Goal: Task Accomplishment & Management: Use online tool/utility

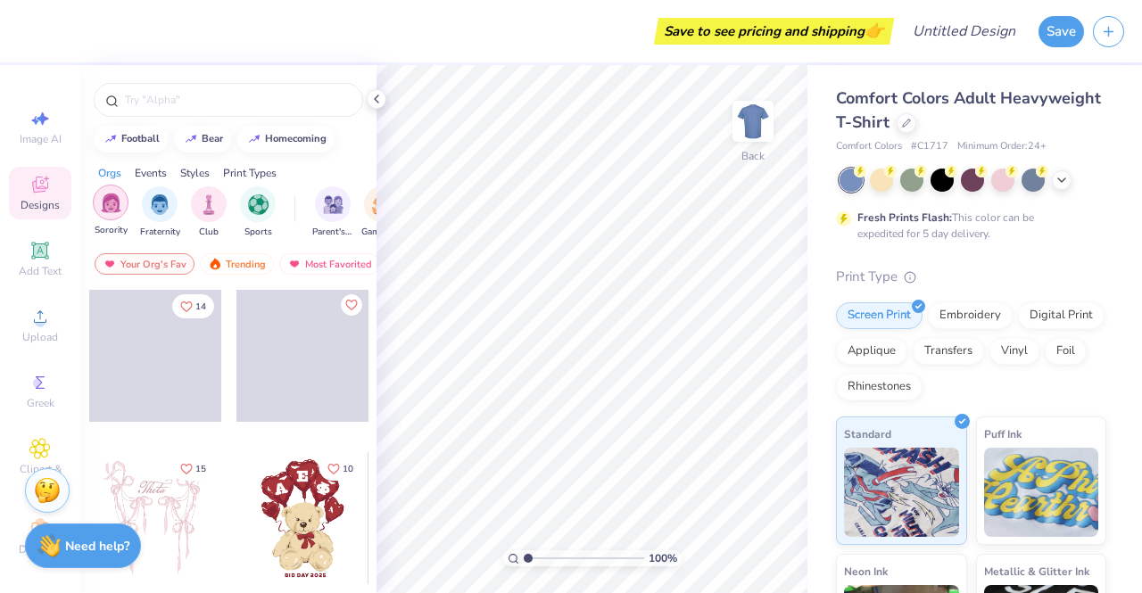
click at [111, 210] on img "filter for Sorority" at bounding box center [111, 203] width 21 height 21
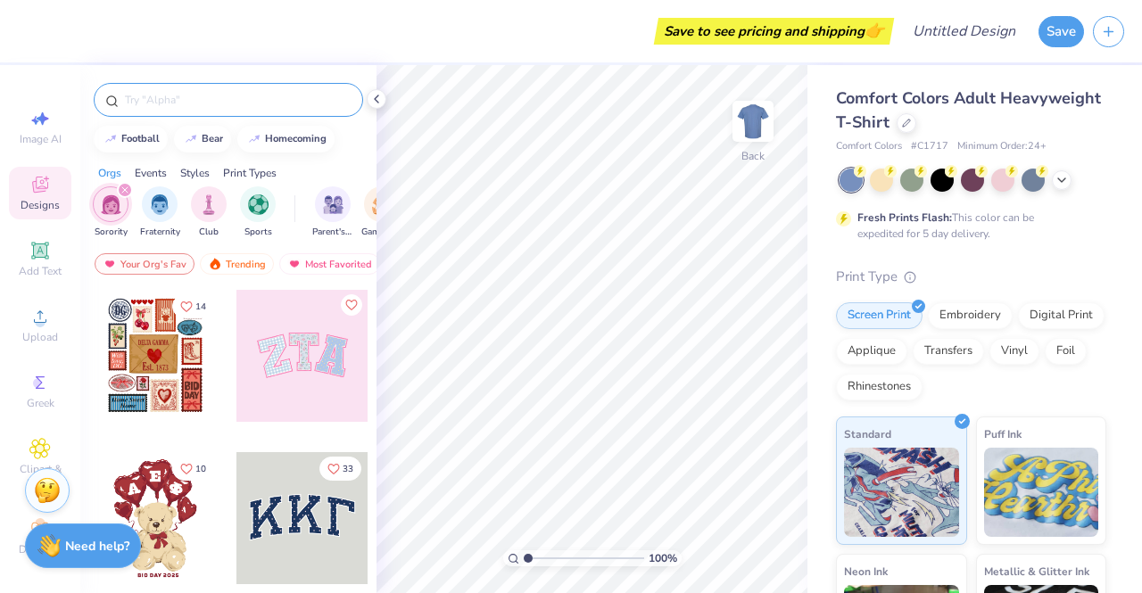
click at [166, 106] on input "text" at bounding box center [237, 100] width 228 height 18
type input "hearts"
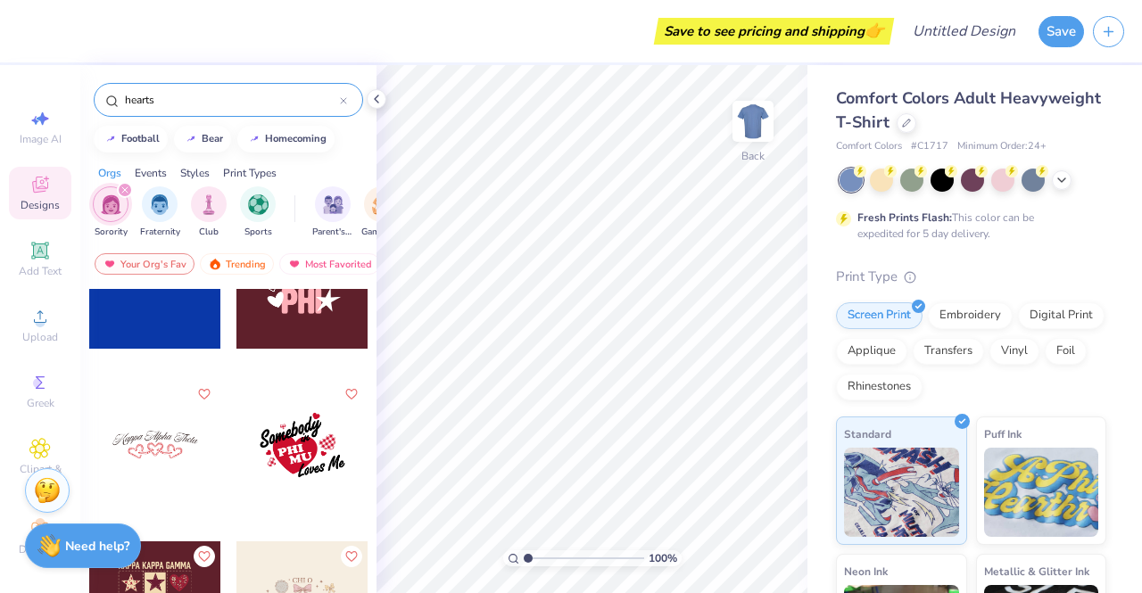
scroll to position [1372, 0]
click at [1062, 183] on icon at bounding box center [1062, 178] width 14 height 14
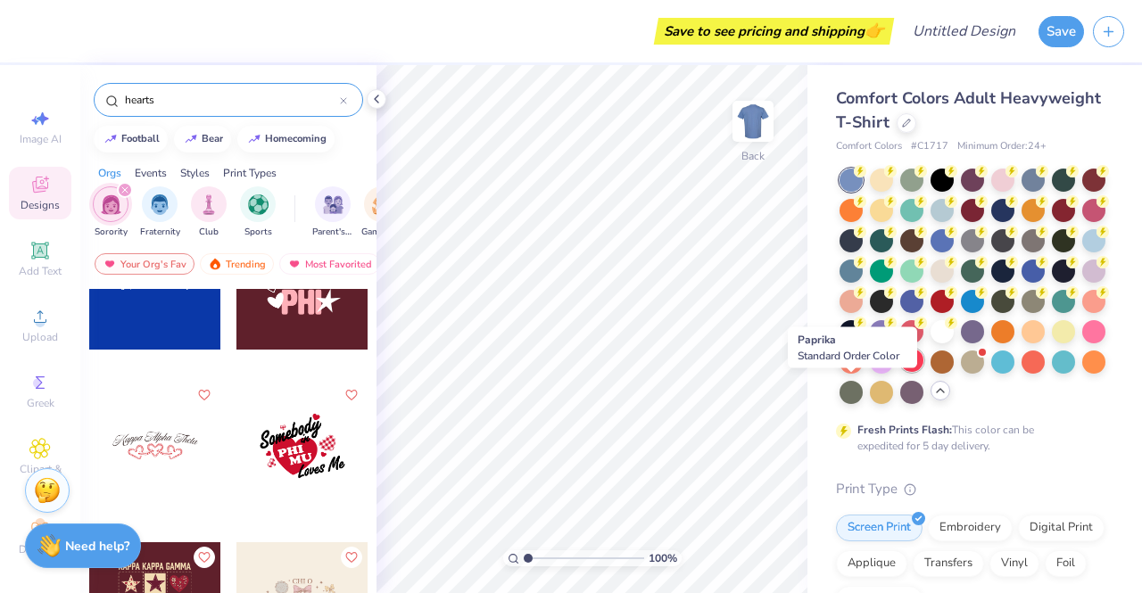
click at [900, 372] on div at bounding box center [911, 360] width 23 height 23
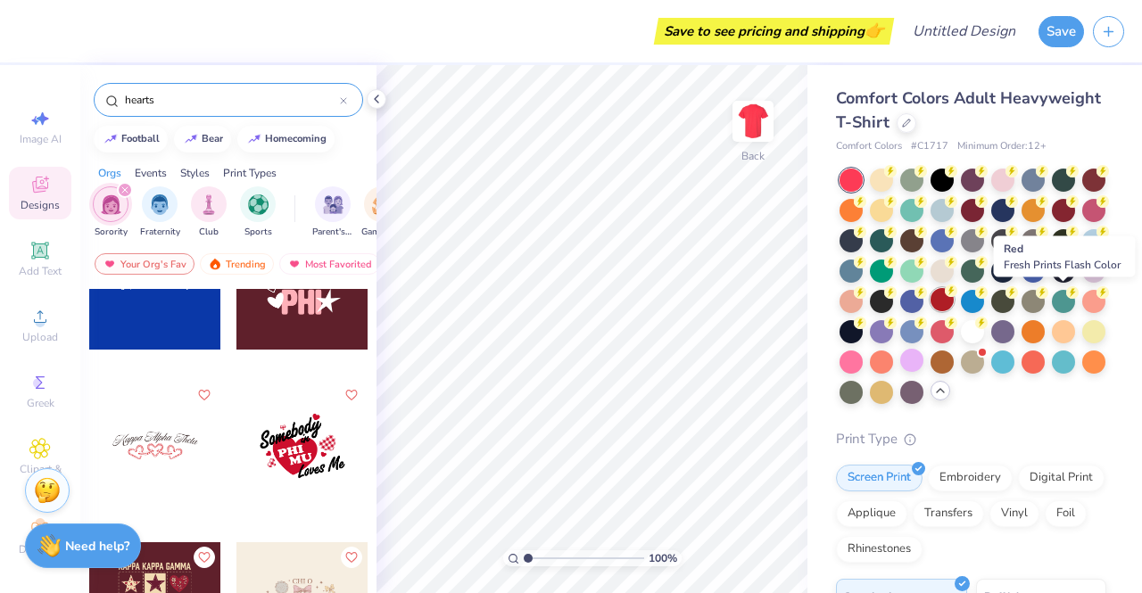
click at [954, 295] on div at bounding box center [942, 299] width 23 height 23
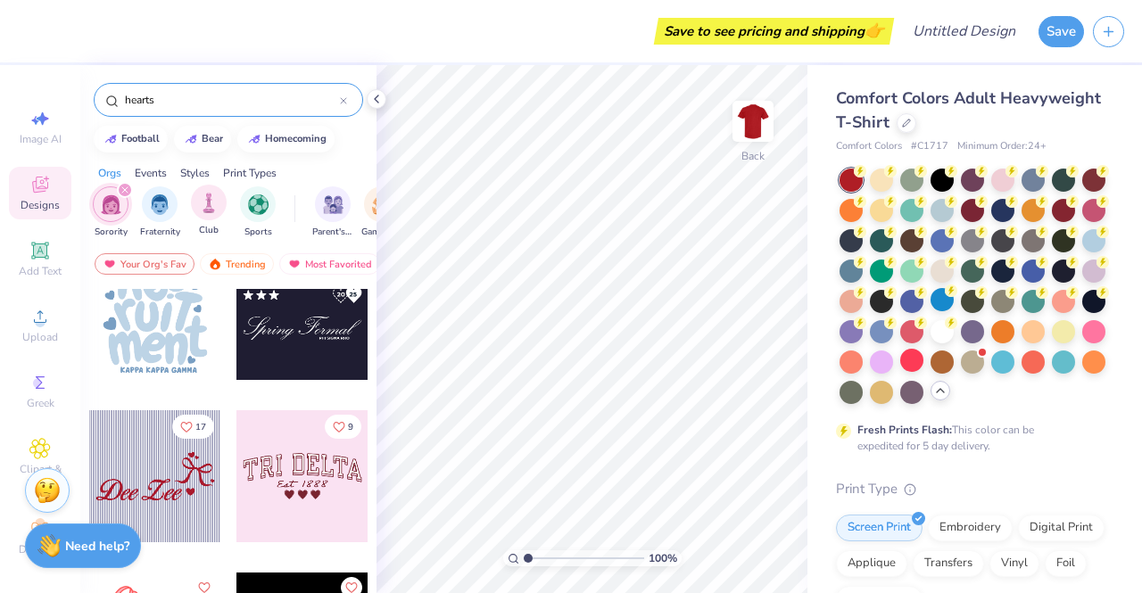
scroll to position [3129, 0]
click at [174, 97] on input "hearts" at bounding box center [231, 100] width 217 height 18
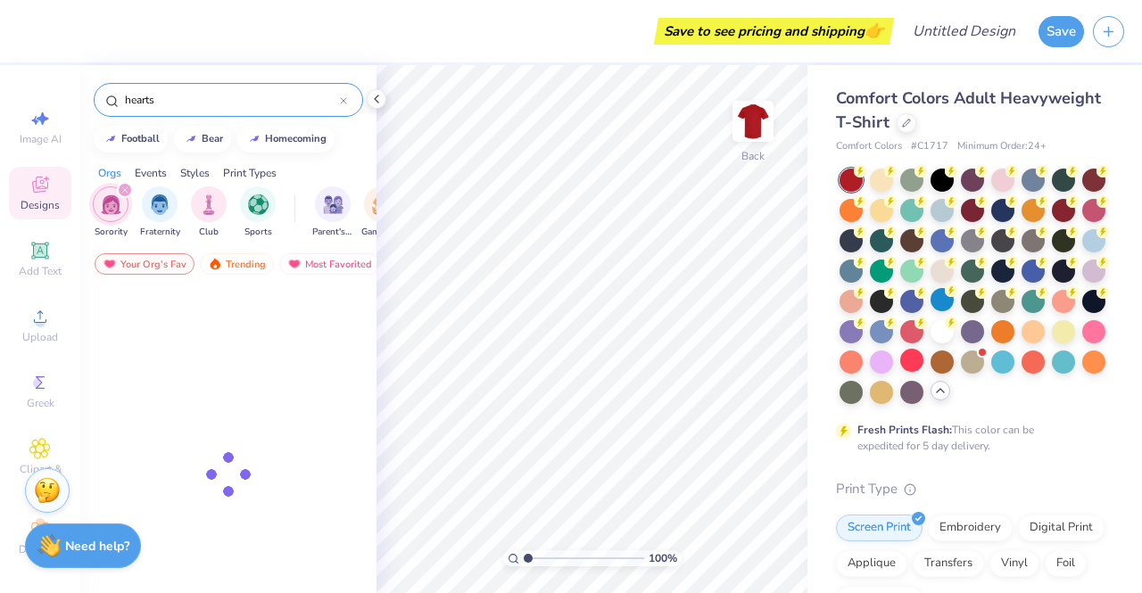
click at [174, 97] on input "hearts" at bounding box center [231, 100] width 217 height 18
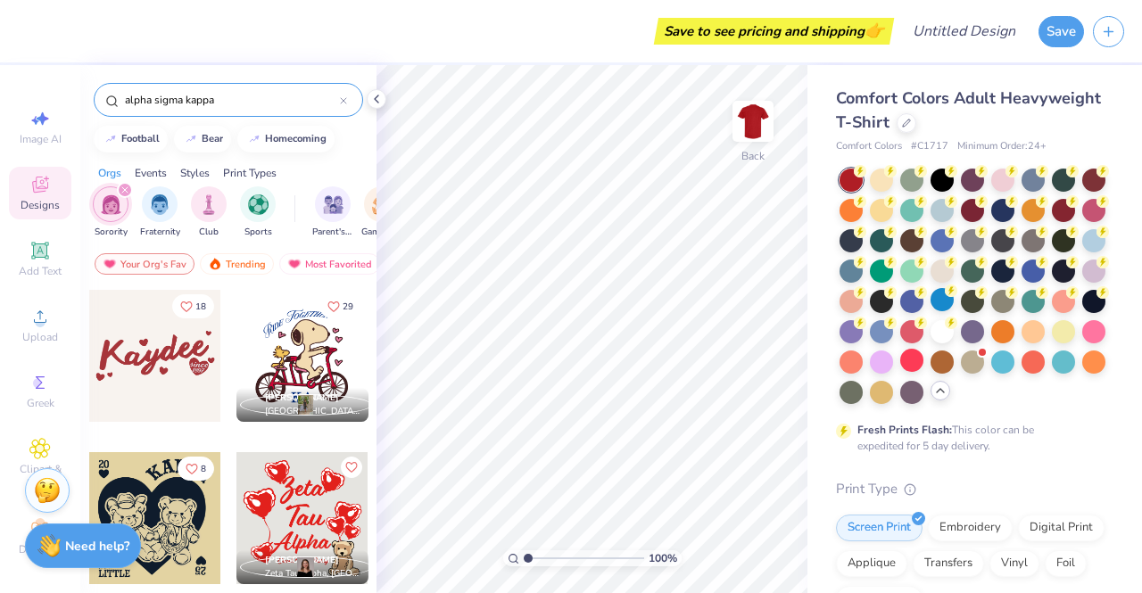
type input "alpha sigma kappa"
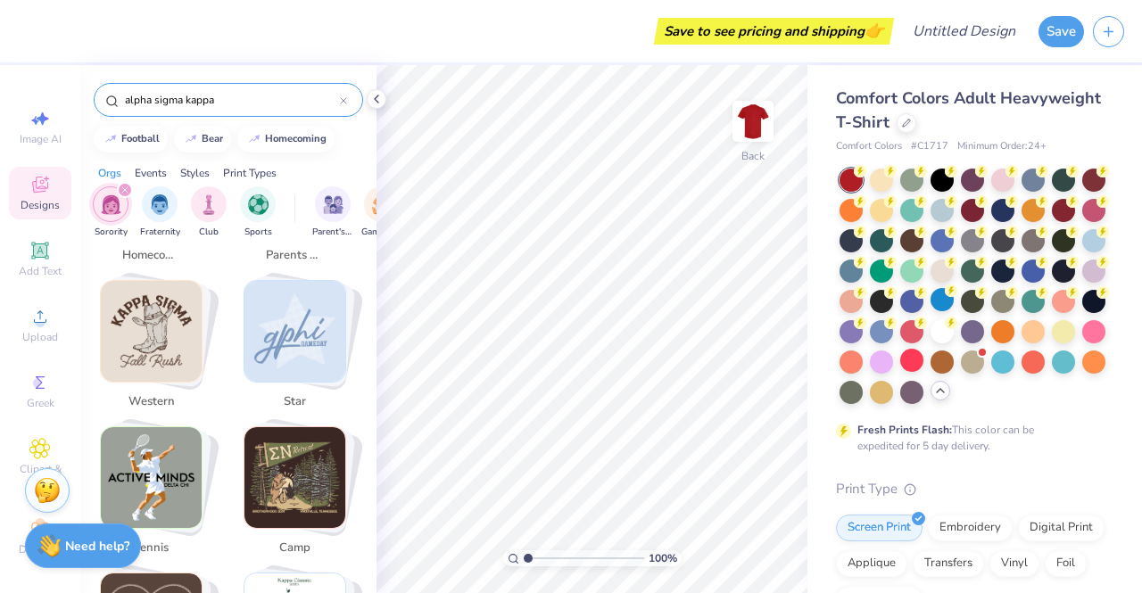
scroll to position [594, 0]
click at [231, 95] on input "alpha sigma kappa" at bounding box center [231, 100] width 217 height 18
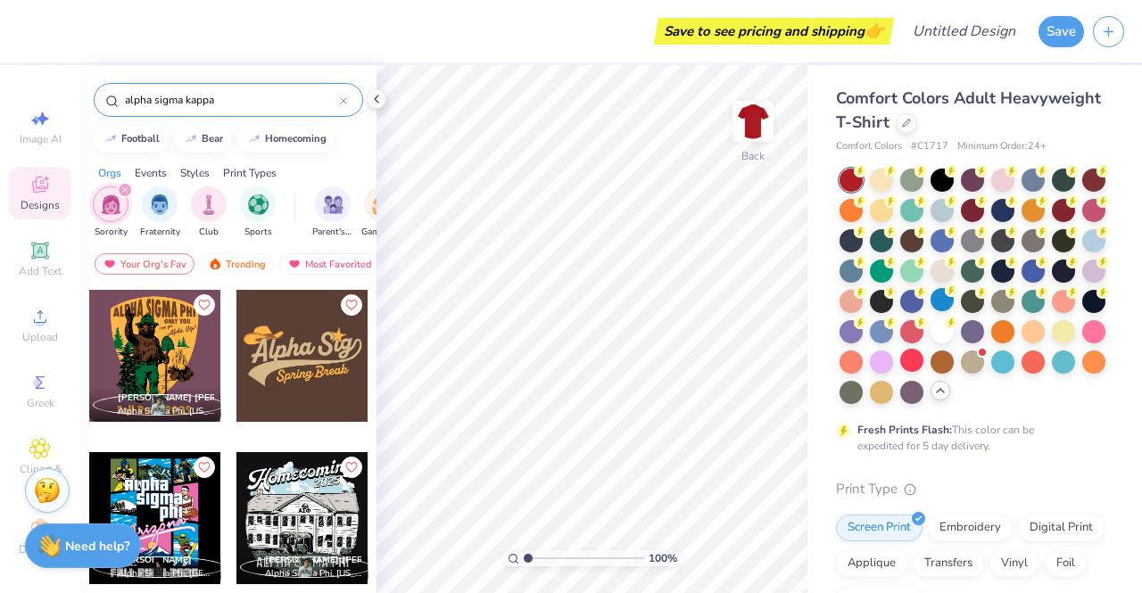
click at [231, 95] on input "alpha sigma kappa" at bounding box center [231, 100] width 217 height 18
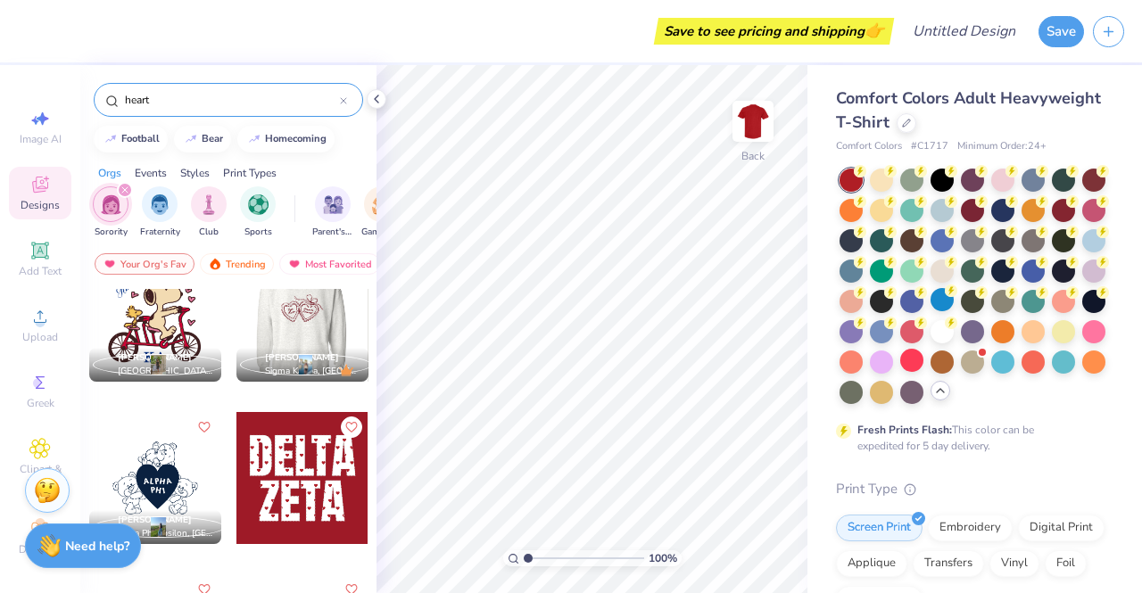
scroll to position [690, 0]
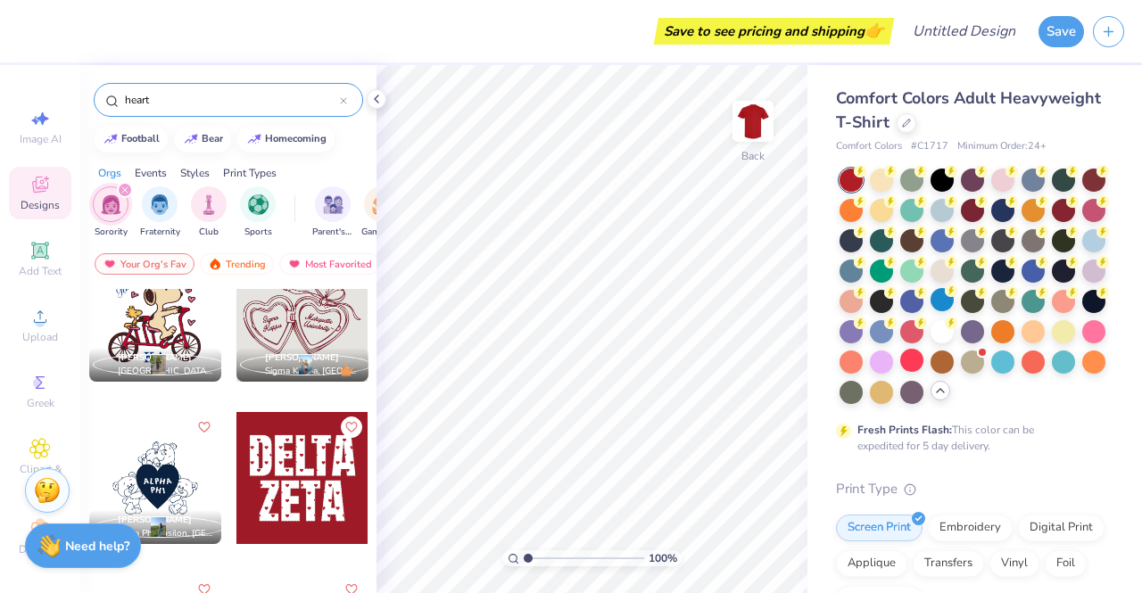
type input "heart"
click at [298, 309] on div at bounding box center [303, 316] width 132 height 132
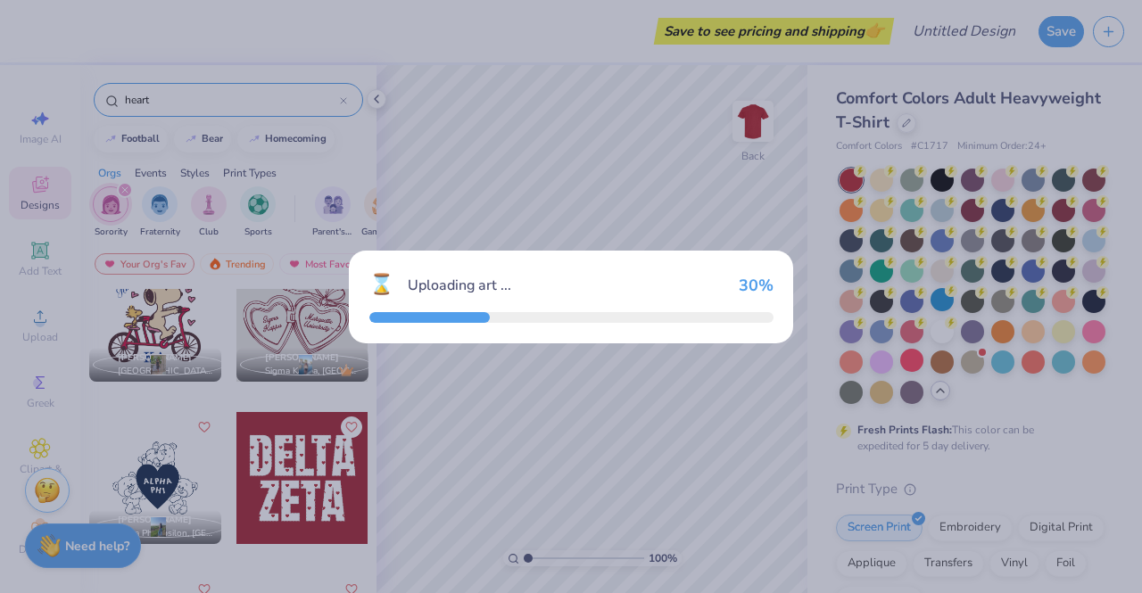
click at [298, 309] on div "⌛ Uploading art ... 30 %" at bounding box center [571, 296] width 1142 height 593
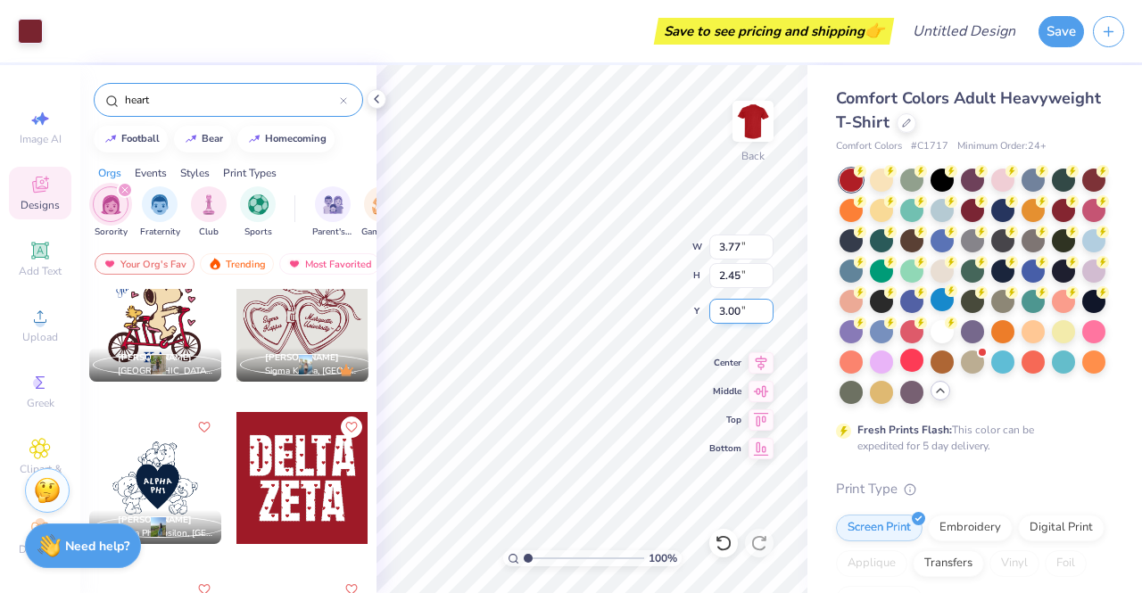
type input "3.77"
type input "2.45"
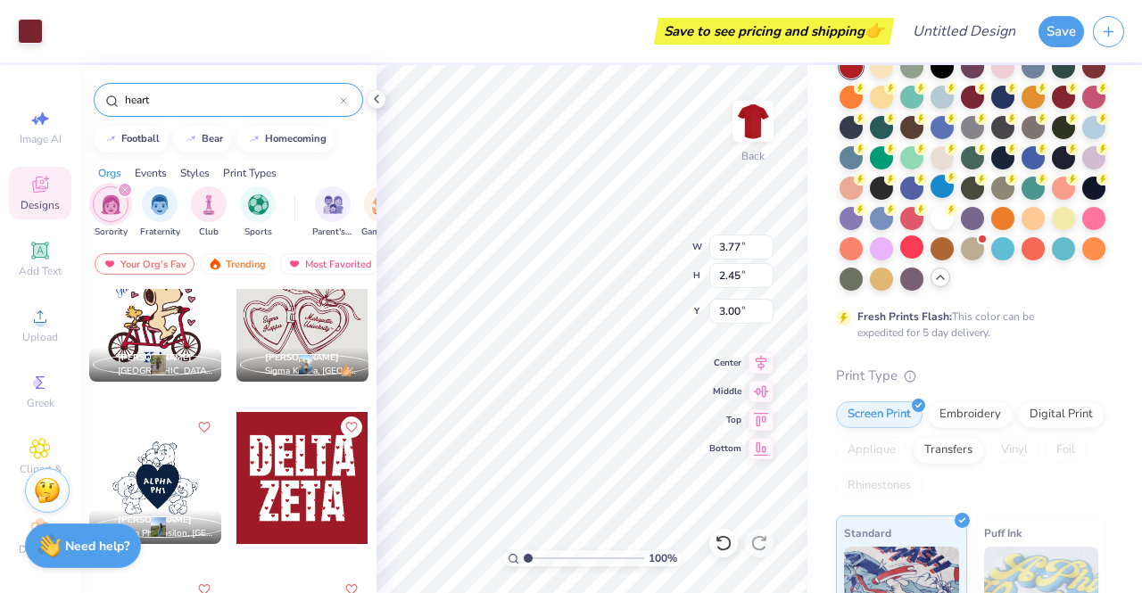
scroll to position [116, 0]
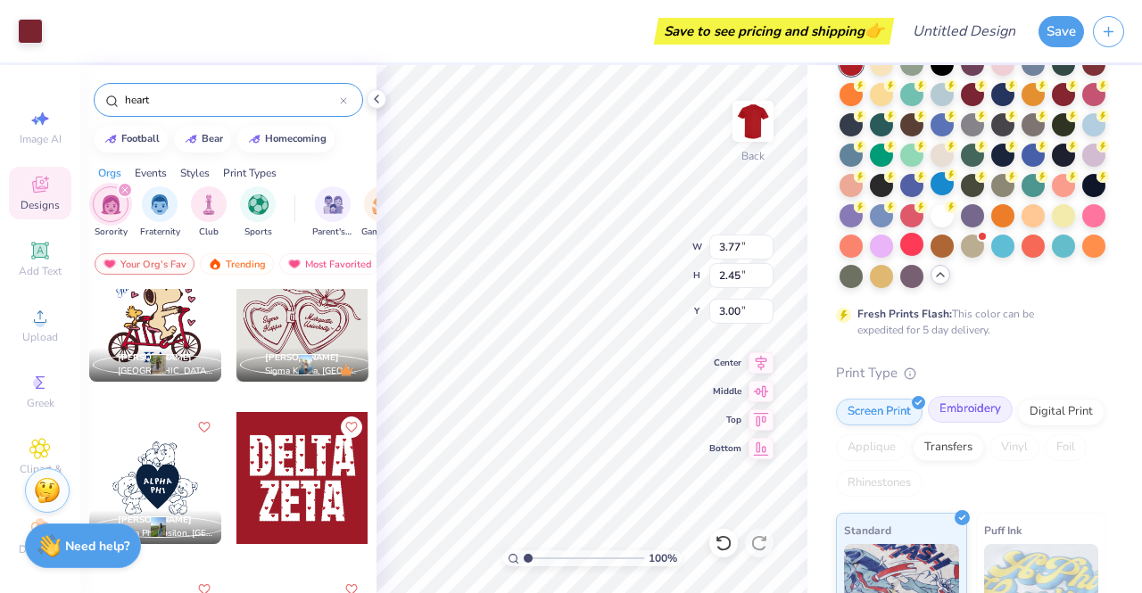
click at [963, 423] on div "Embroidery" at bounding box center [970, 409] width 85 height 27
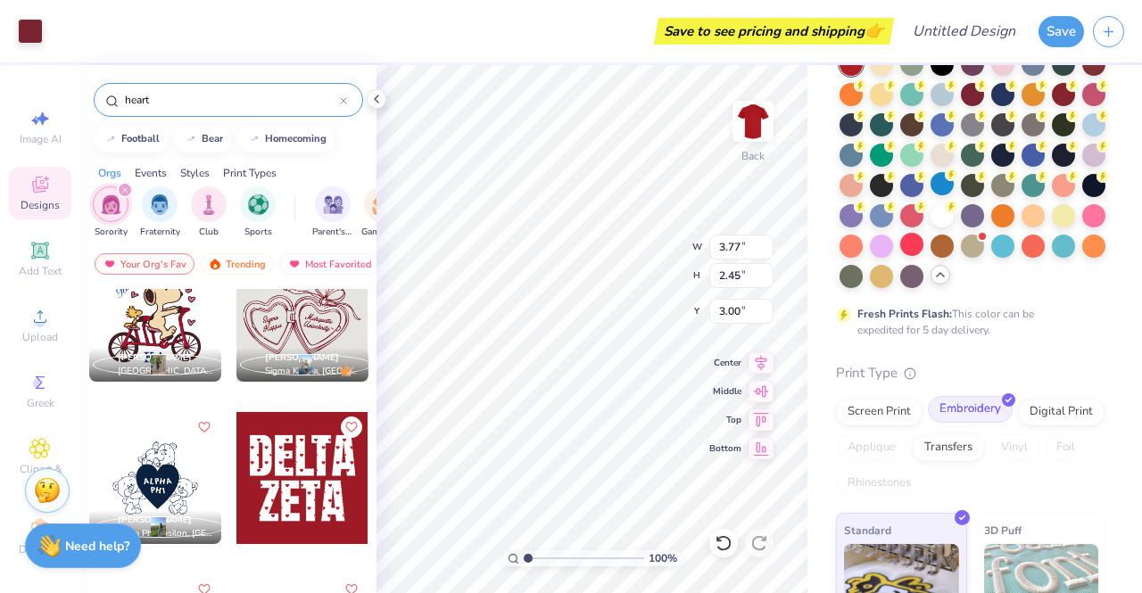
scroll to position [332, 0]
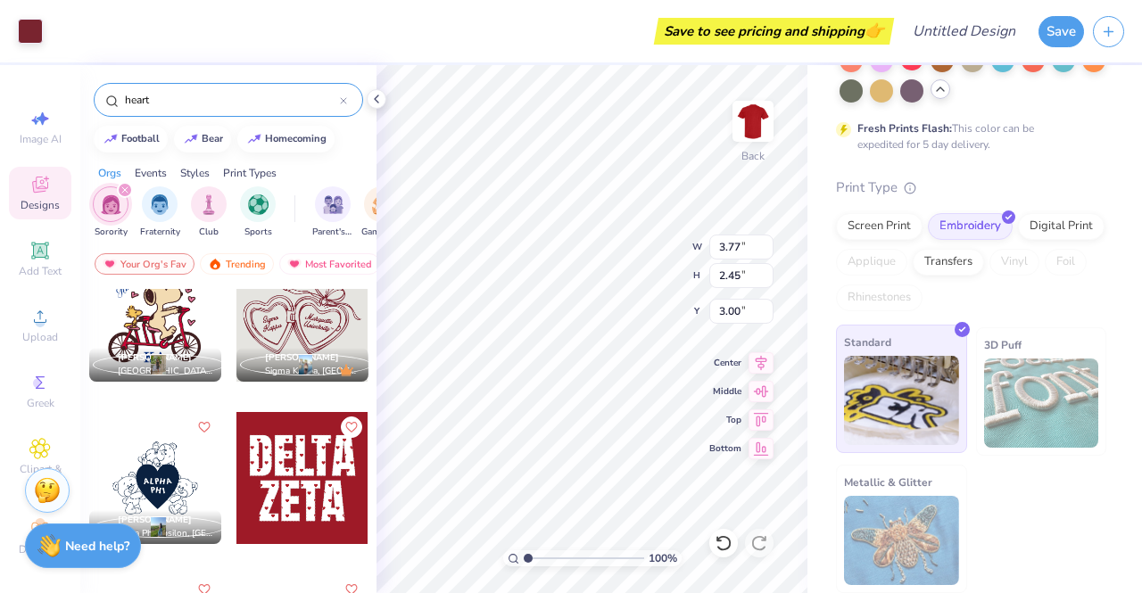
click at [869, 400] on img at bounding box center [901, 400] width 115 height 89
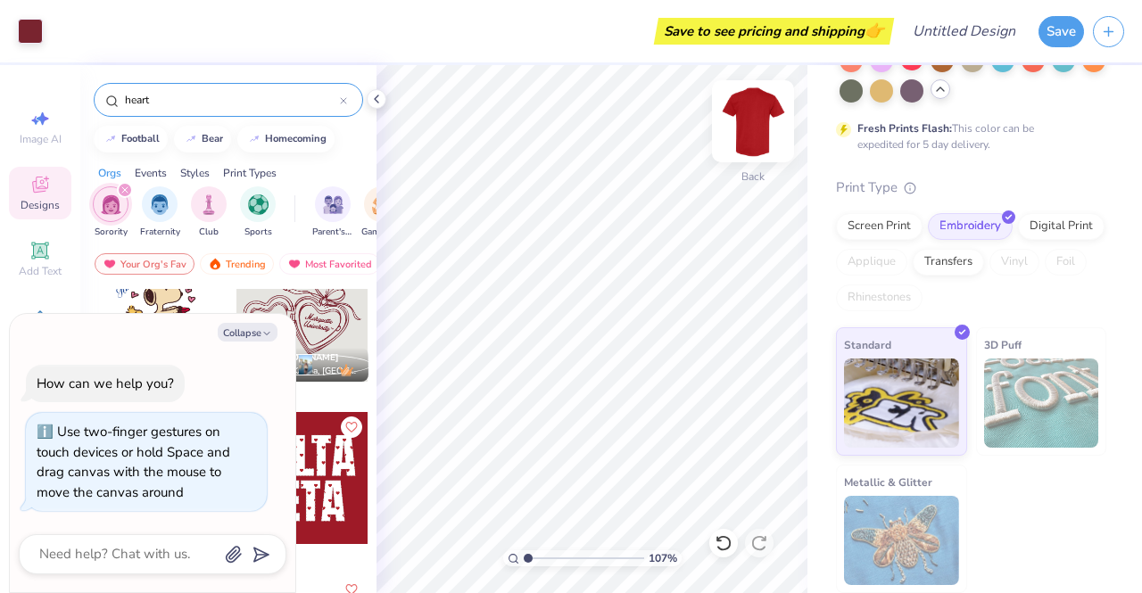
type input "1.07189399916656"
type textarea "x"
drag, startPoint x: 535, startPoint y: 558, endPoint x: 585, endPoint y: 561, distance: 50.1
type input "5.77"
click at [585, 561] on input "range" at bounding box center [584, 559] width 120 height 16
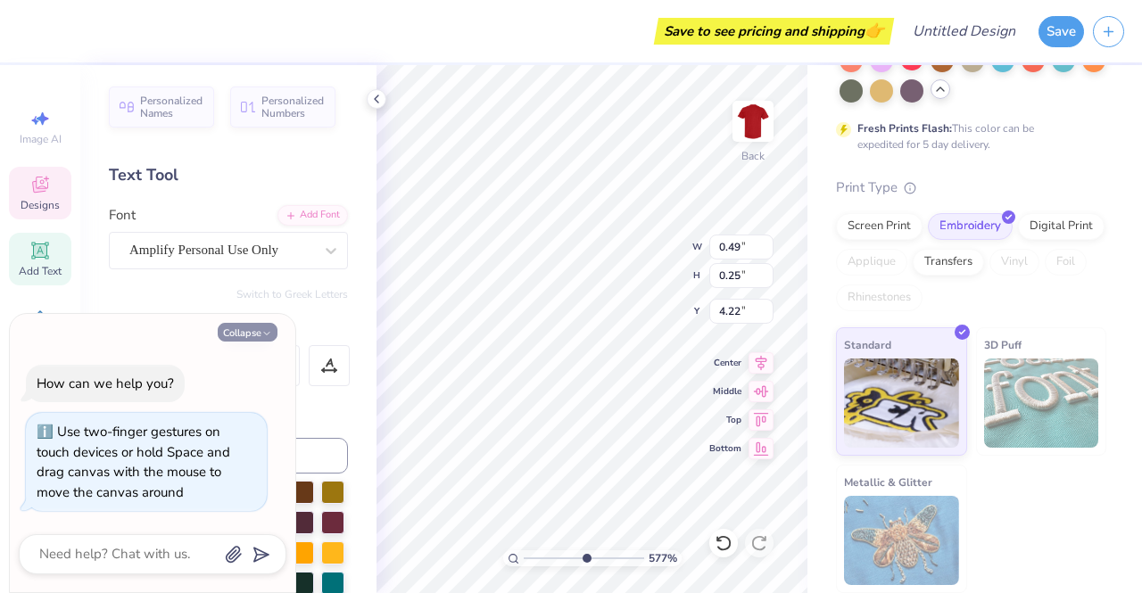
click at [253, 328] on button "Collapse" at bounding box center [248, 332] width 60 height 19
type textarea "x"
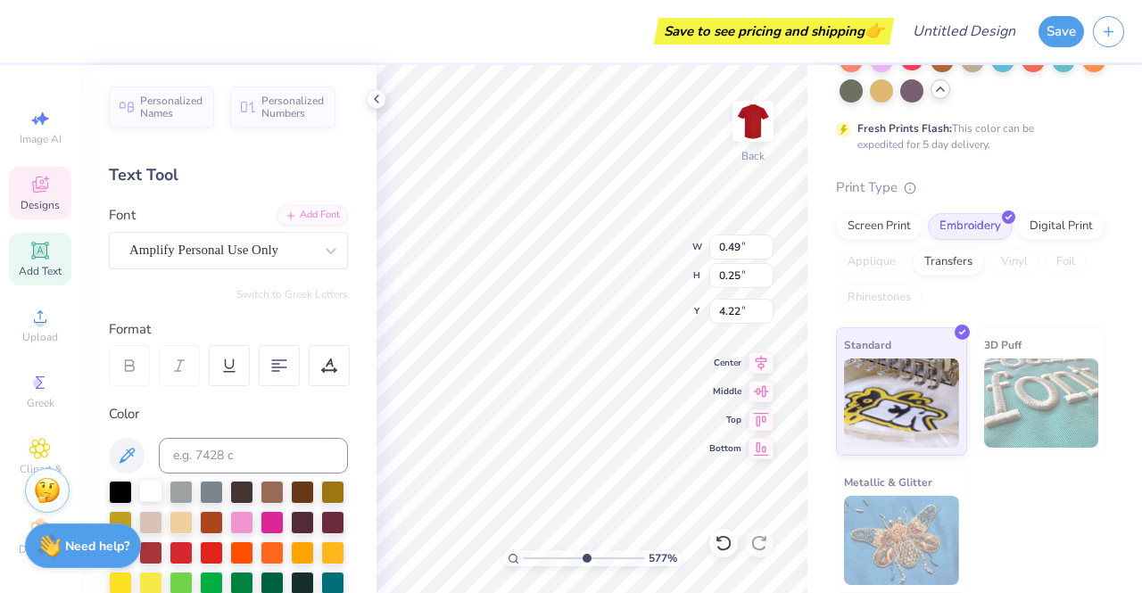
click at [154, 491] on div at bounding box center [150, 490] width 23 height 23
type input "0.60"
type input "0.27"
type input "4.47"
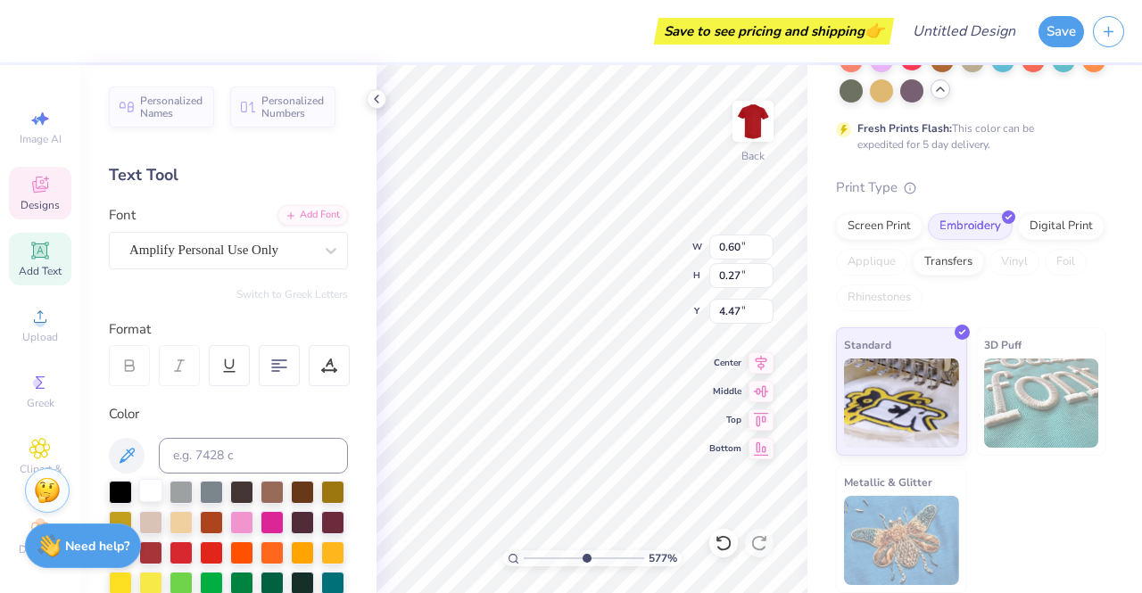
click at [646, 277] on div "577 % Back W 0.60 0.60 " H 0.27 0.27 " Y 4.47 4.47 " Center Middle Top Bottom" at bounding box center [592, 329] width 431 height 528
type input "4.61"
click at [661, 158] on div "Hold “Alt” to see the space between elements." at bounding box center [712, 138] width 189 height 52
type input "0.60"
type input "0.27"
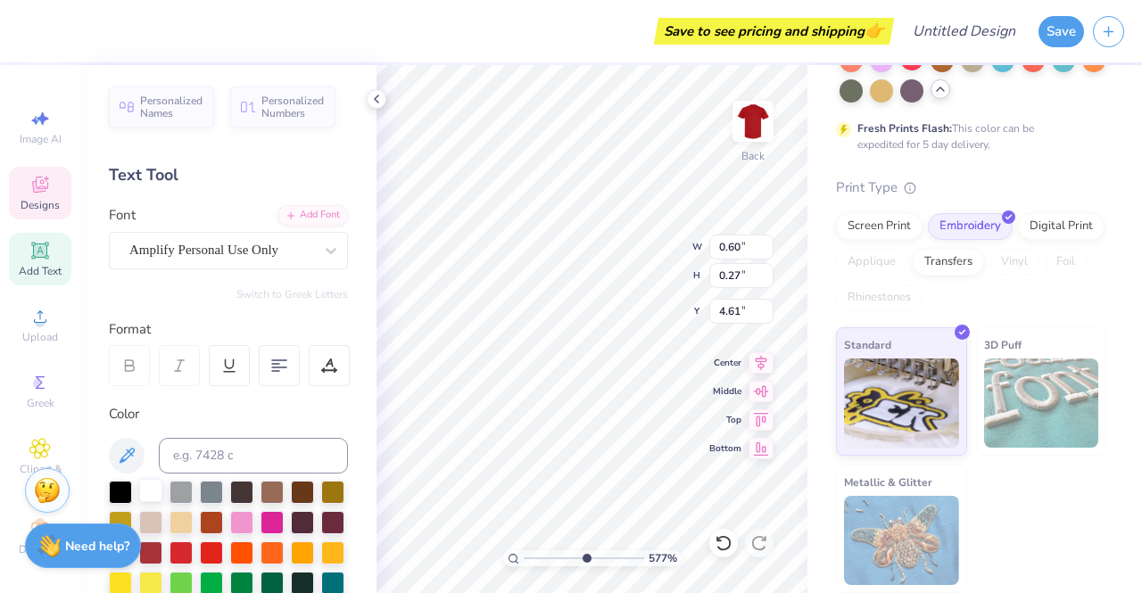
type input "4.61"
click at [153, 494] on div at bounding box center [150, 490] width 23 height 23
type input "0.49"
type input "0.25"
type input "4.36"
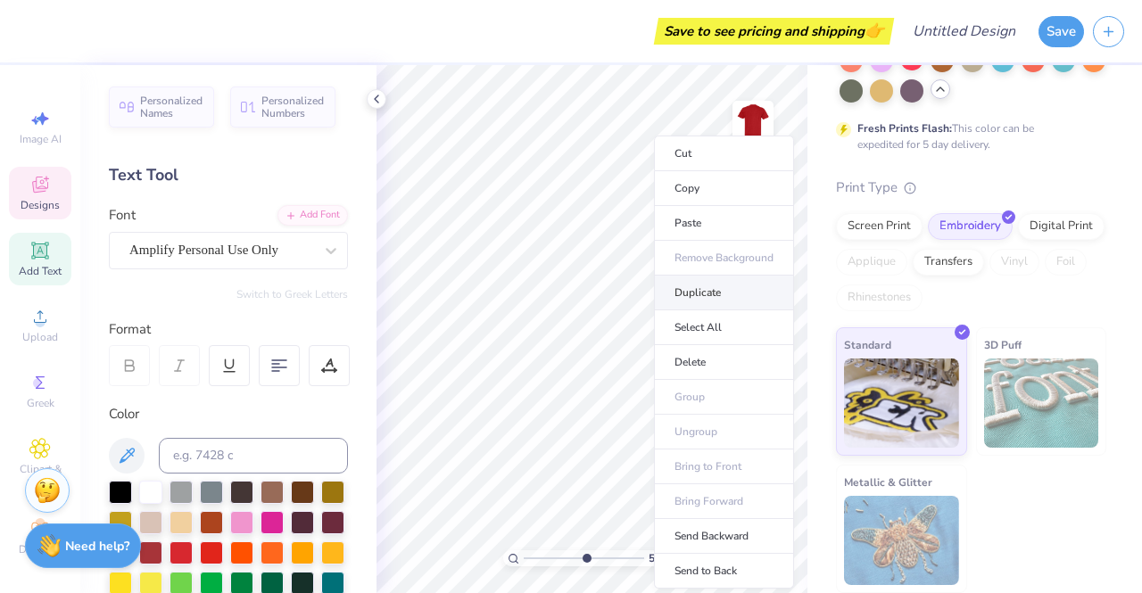
click at [693, 299] on li "Duplicate" at bounding box center [724, 293] width 140 height 35
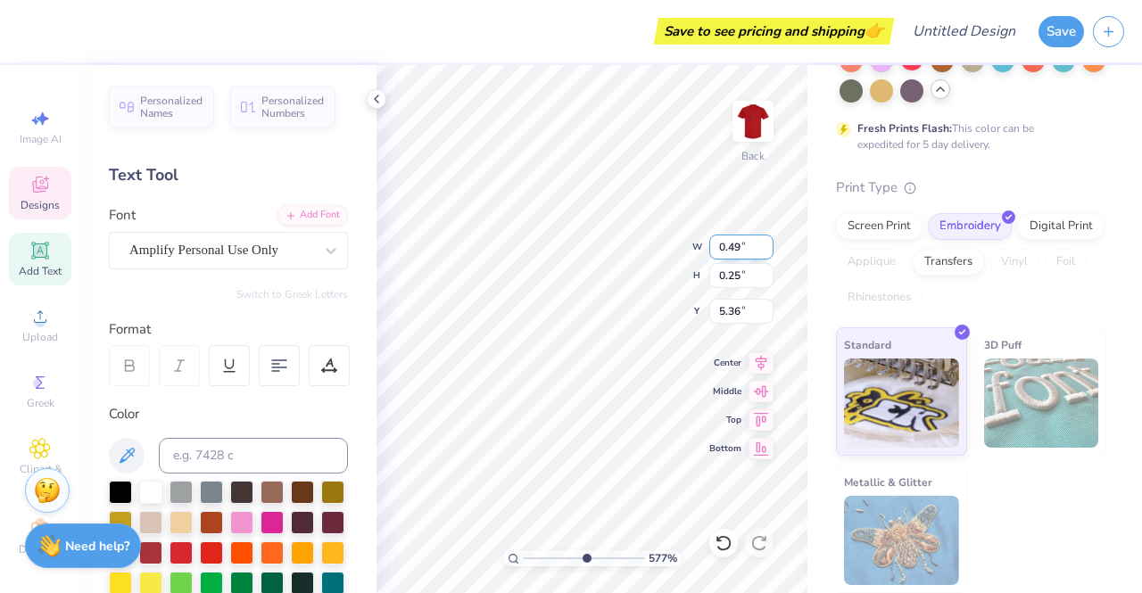
type input "4.13"
type textarea "Alpha"
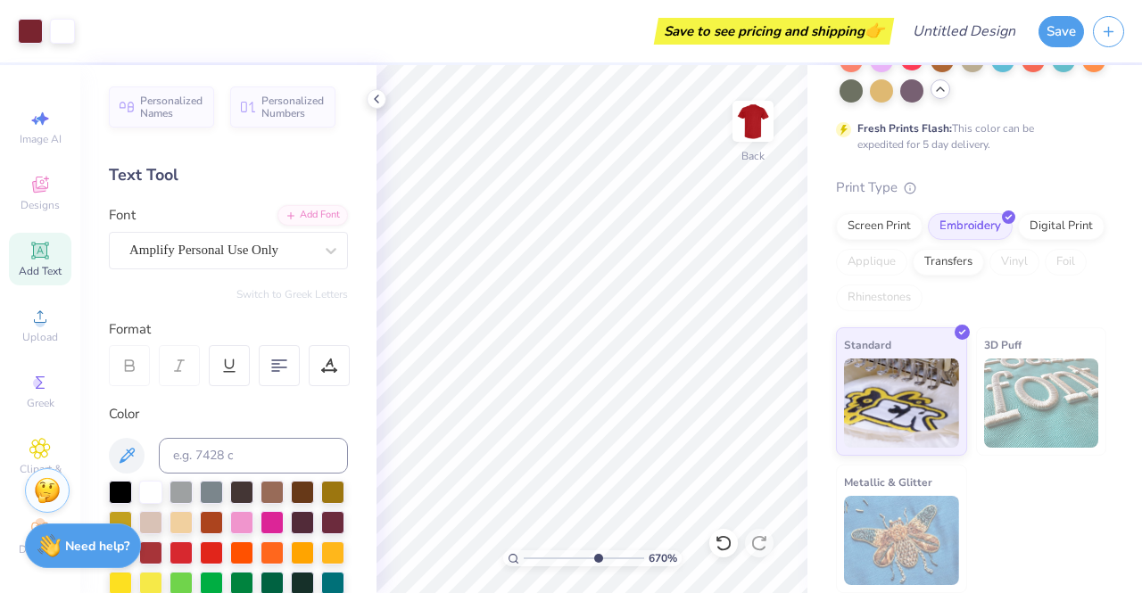
type input "6.44"
click at [593, 558] on input "range" at bounding box center [584, 559] width 120 height 16
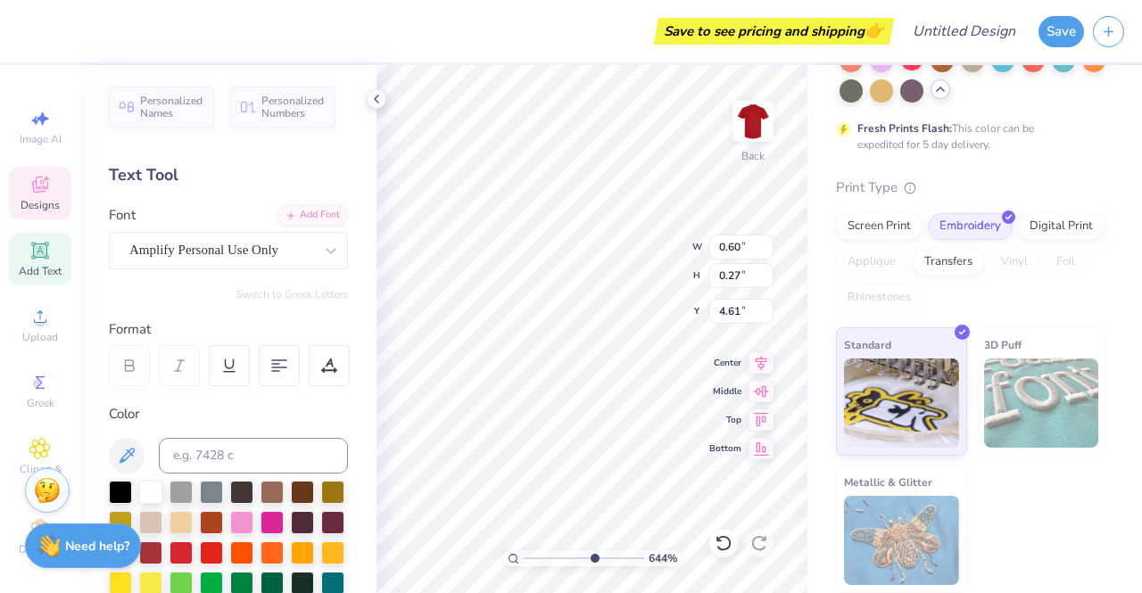
type input "0.49"
type input "0.25"
type input "4.31"
type input "4.37"
type input "0.54"
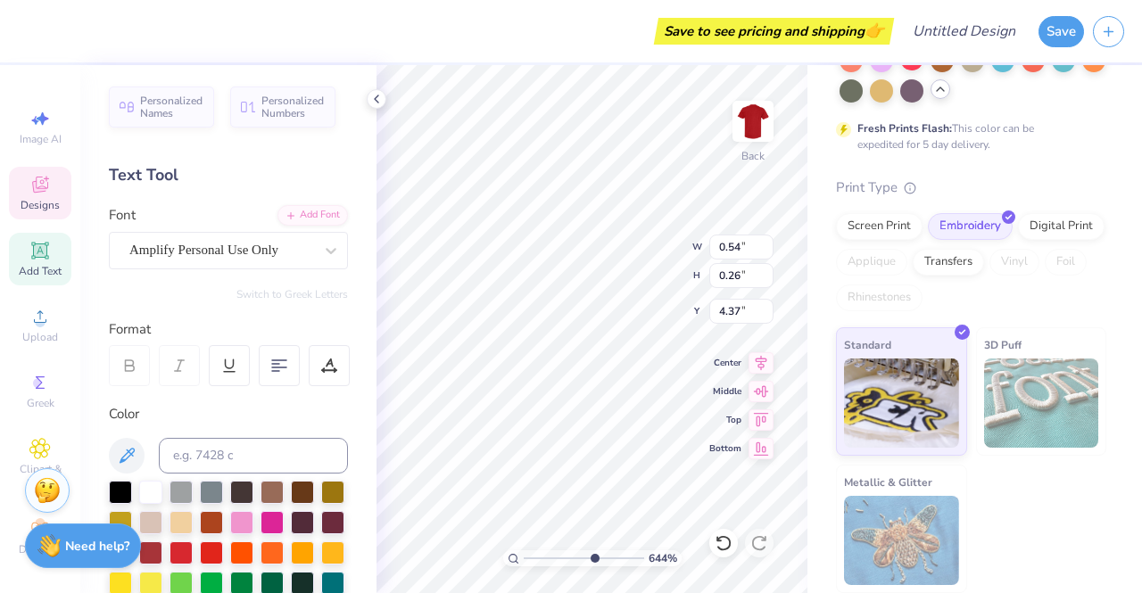
type input "0.26"
type input "4.12"
type textarea "University Of"
type input "0.83"
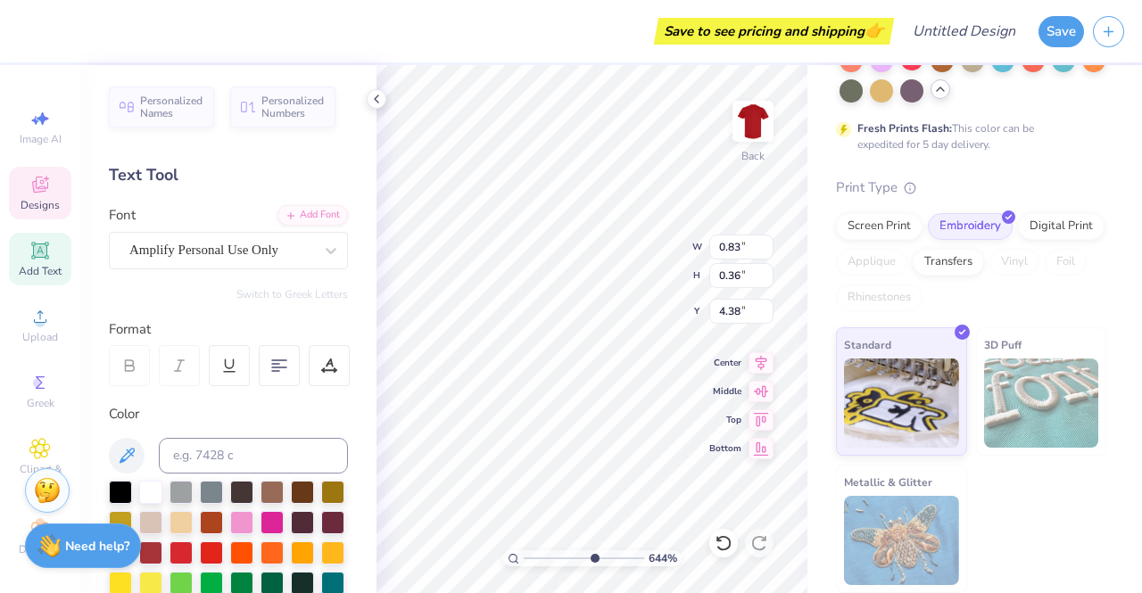
type input "0.36"
type input "4.38"
type textarea "[US_STATE]"
click at [157, 489] on div at bounding box center [150, 490] width 23 height 23
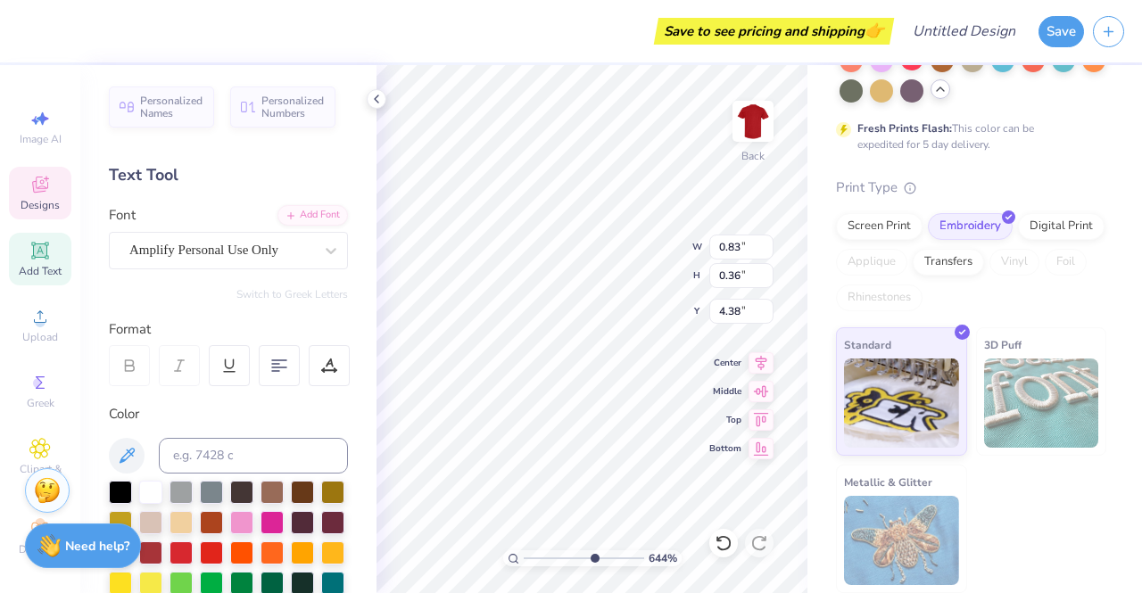
type input "1.18"
type input "0.40"
type input "4.17"
click at [154, 488] on div at bounding box center [150, 490] width 23 height 23
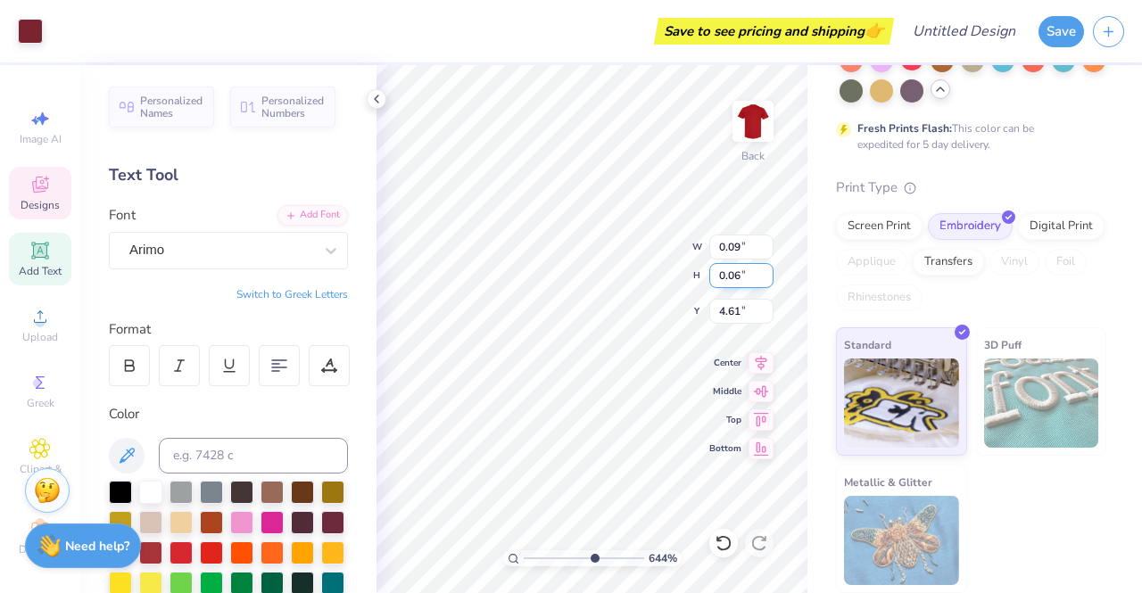
type input "0.09"
type input "0.06"
type input "4.61"
click at [153, 489] on div at bounding box center [150, 490] width 23 height 23
click at [154, 490] on div at bounding box center [150, 490] width 23 height 23
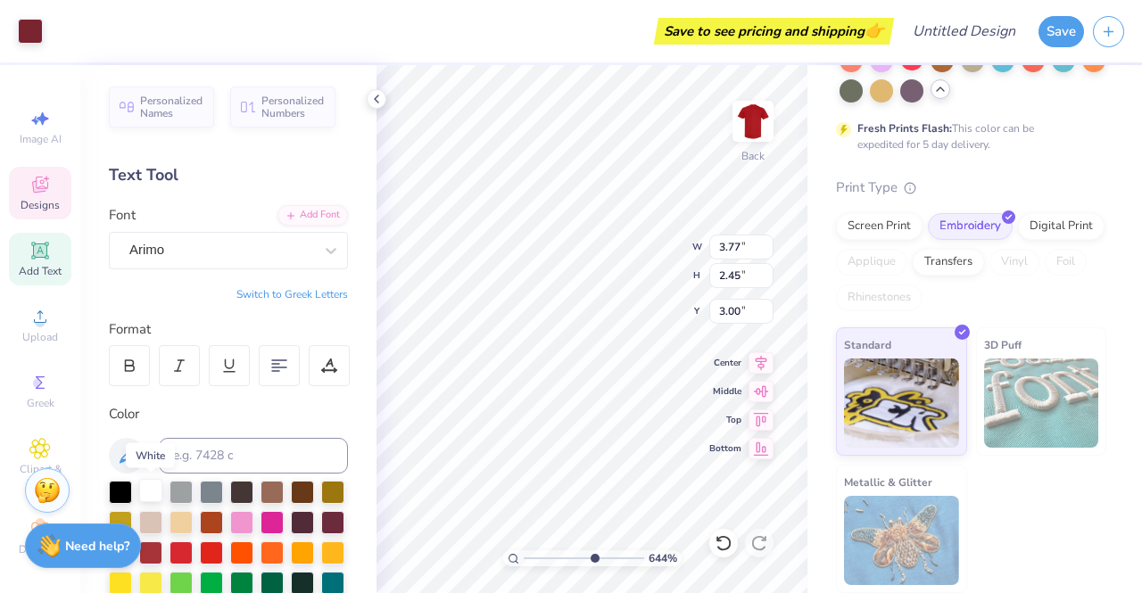
click at [151, 495] on div at bounding box center [150, 490] width 23 height 23
drag, startPoint x: 319, startPoint y: 397, endPoint x: 276, endPoint y: 425, distance: 51.0
click at [276, 425] on div "Personalized Names Personalized Numbers Text Tool Add Font Font Arimo Switch to…" at bounding box center [228, 329] width 296 height 528
drag, startPoint x: 276, startPoint y: 425, endPoint x: 210, endPoint y: 469, distance: 79.2
click at [210, 469] on div "Color" at bounding box center [228, 530] width 239 height 252
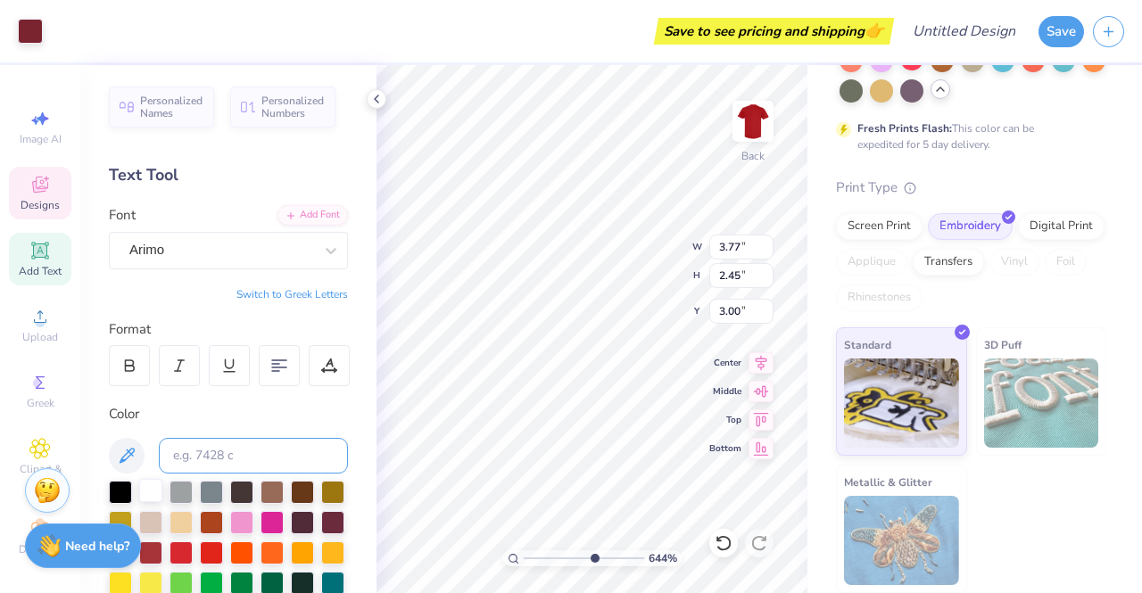
drag, startPoint x: 210, startPoint y: 469, endPoint x: 161, endPoint y: 490, distance: 53.6
click at [161, 490] on div "Color" at bounding box center [228, 530] width 239 height 252
type input "1.18"
type input "0.40"
type input "4.17"
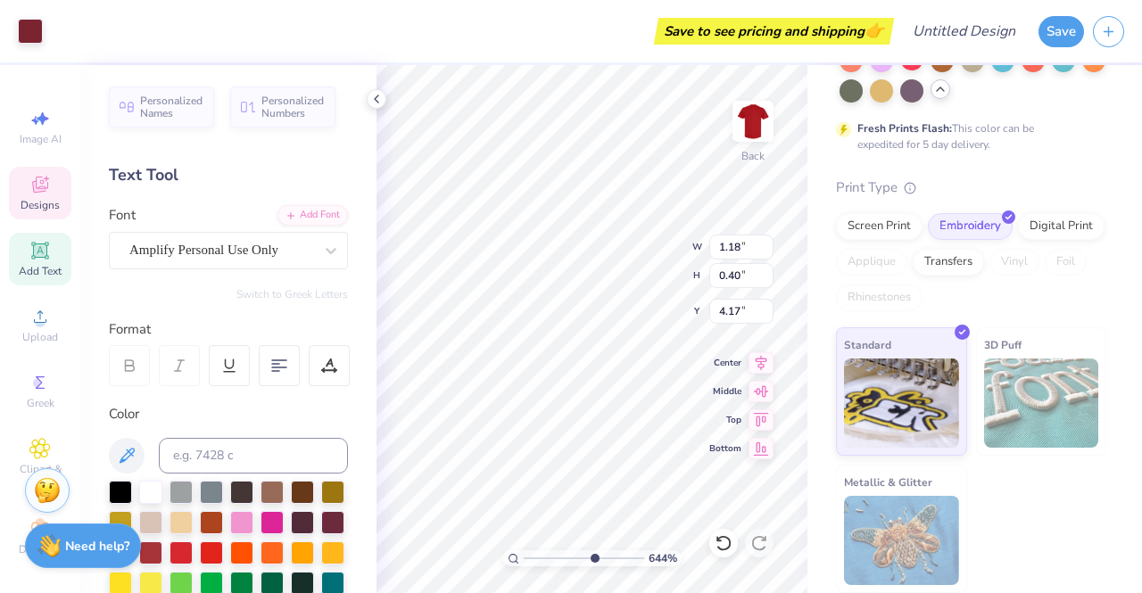
type input "3.77"
type input "2.45"
type input "3.00"
click at [147, 490] on div at bounding box center [150, 490] width 23 height 23
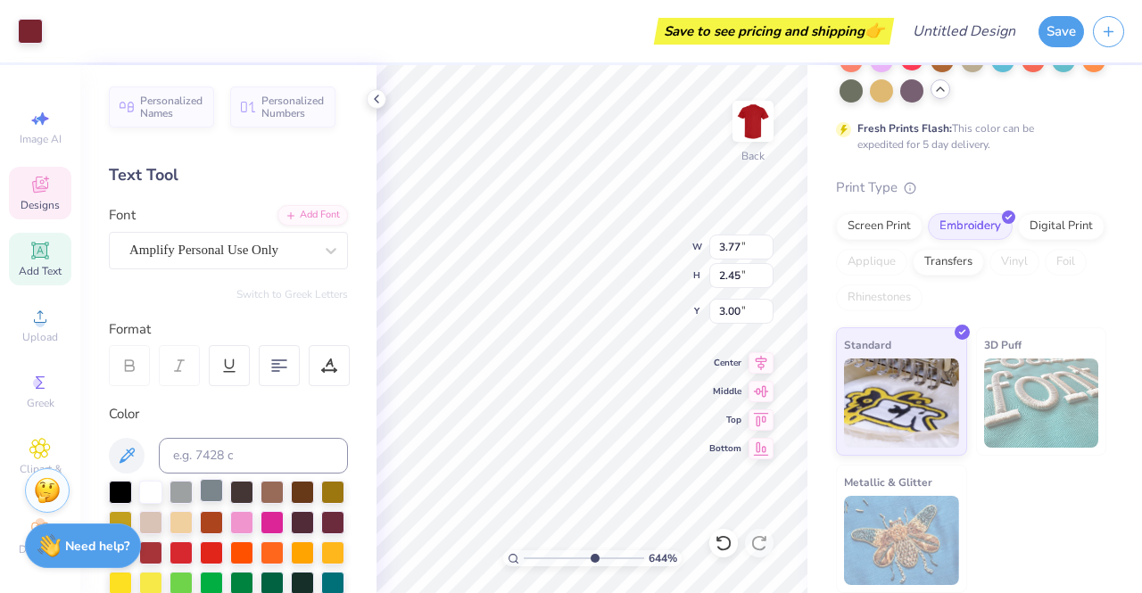
click at [210, 494] on div at bounding box center [211, 490] width 23 height 23
click at [157, 497] on div at bounding box center [150, 490] width 23 height 23
click at [152, 487] on div at bounding box center [150, 490] width 23 height 23
click at [29, 187] on icon at bounding box center [39, 184] width 21 height 21
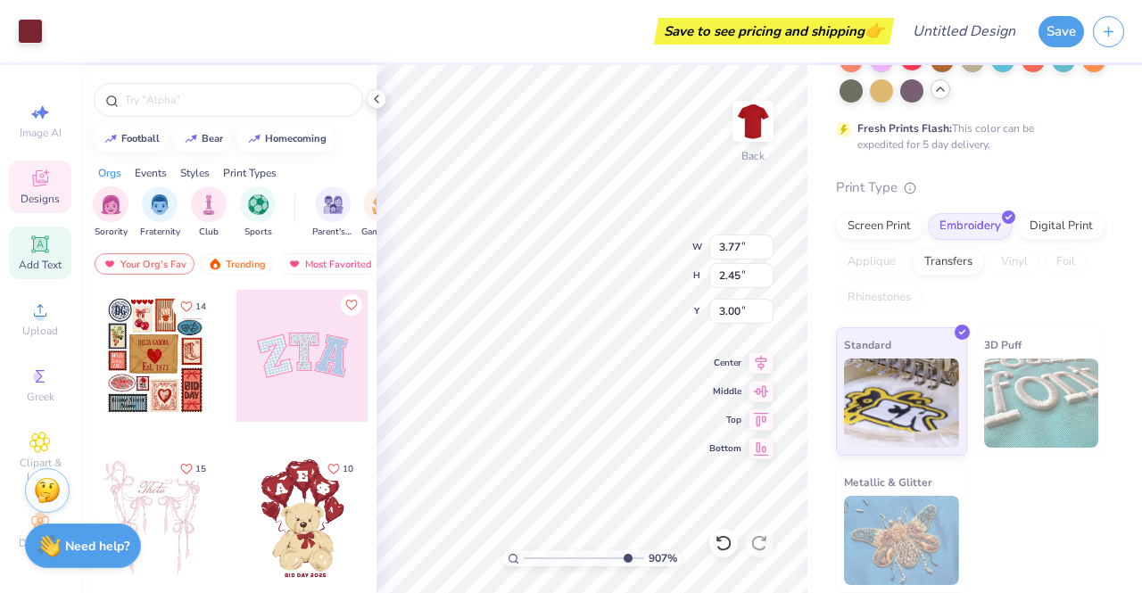
scroll to position [0, 0]
type input "9.0682844230464"
type input "0.60"
type input "0.27"
type input "4.61"
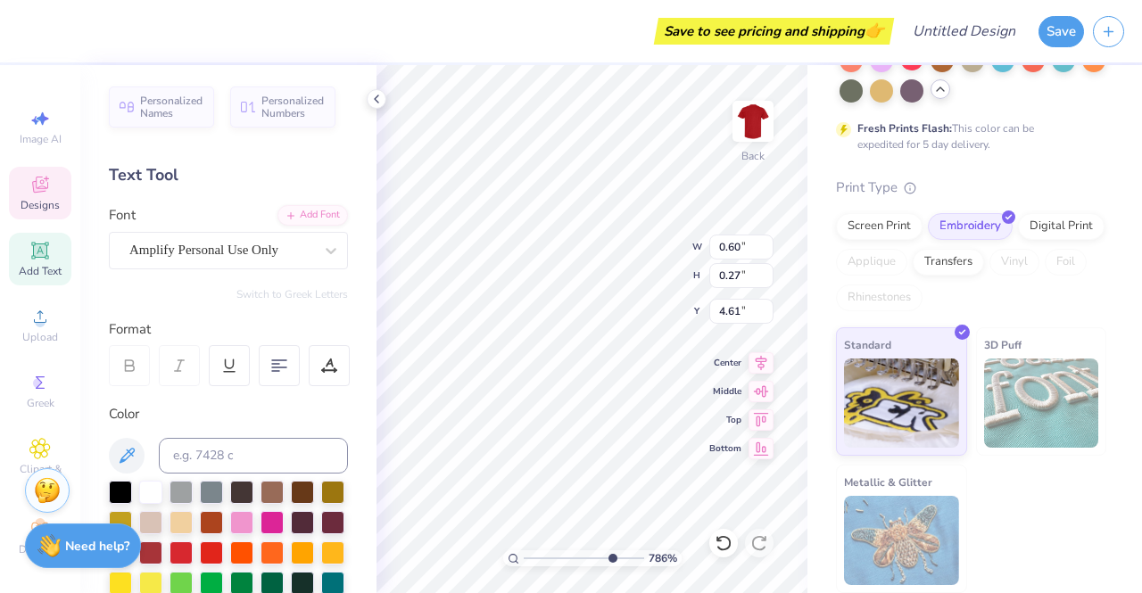
type input "7.80165885608876"
type input "3.77"
type input "2.45"
type input "3.00"
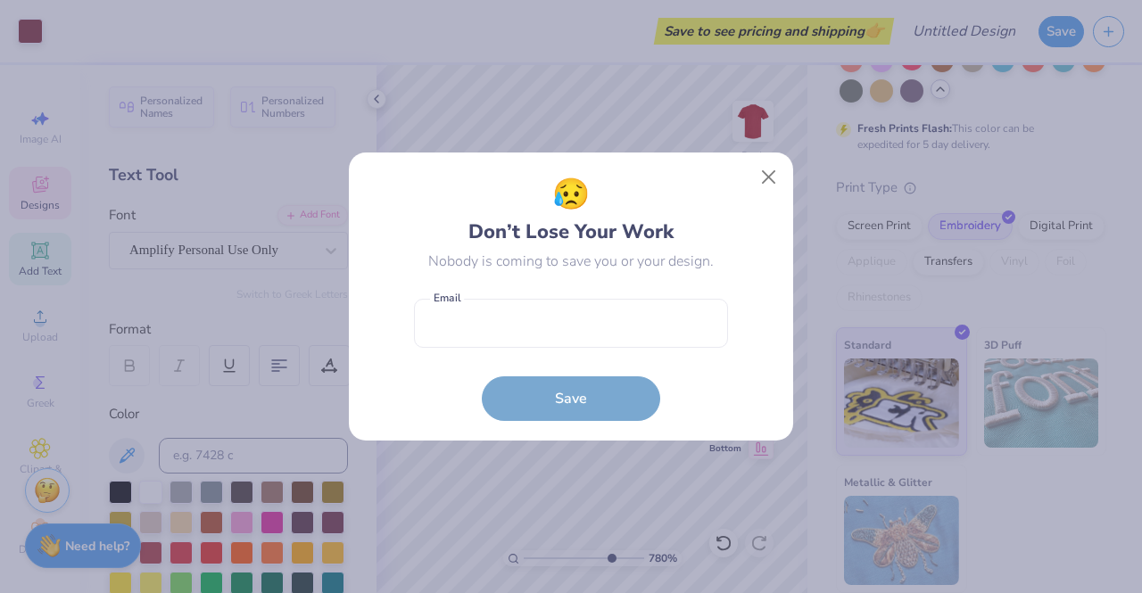
click at [31, 23] on div "😥 Don’t Lose Your Work Nobody is coming to save you or your design. Email is a …" at bounding box center [571, 296] width 1142 height 593
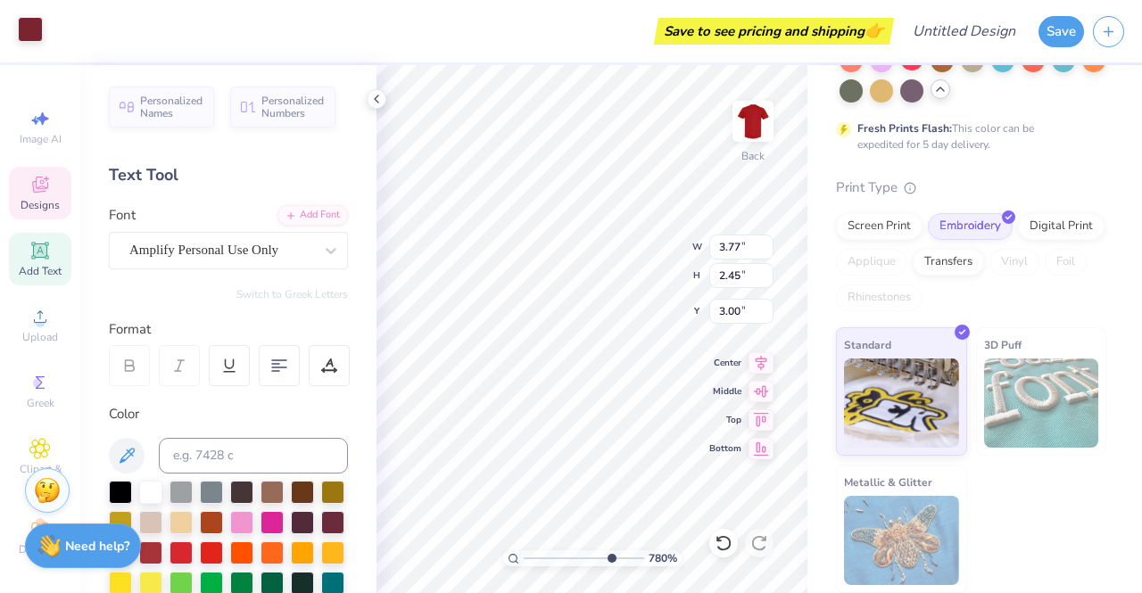
click at [35, 36] on div at bounding box center [30, 29] width 25 height 25
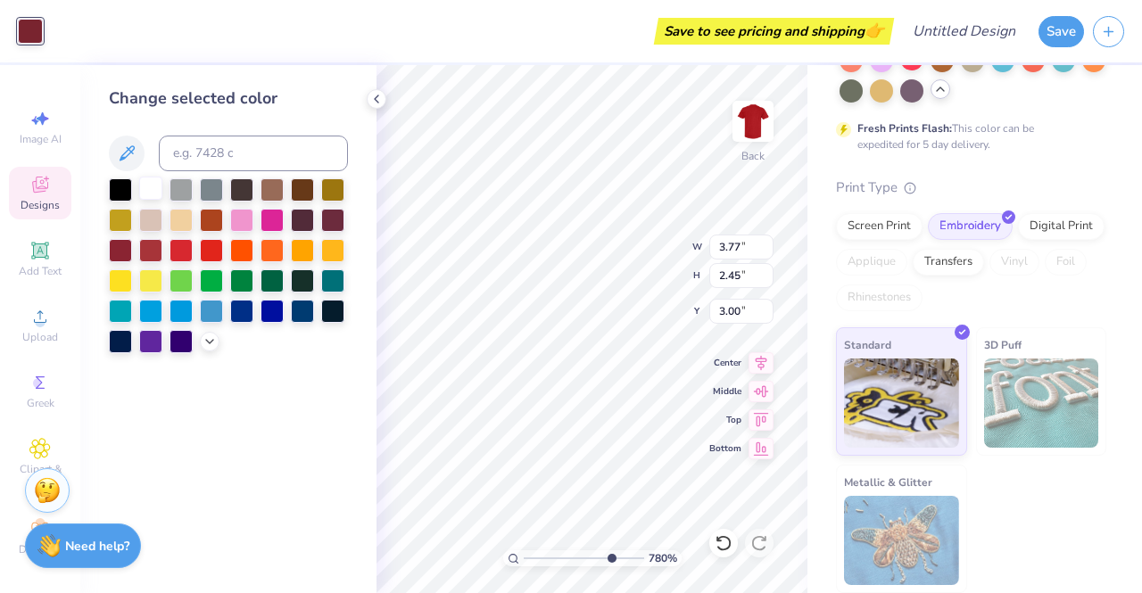
click at [147, 183] on div at bounding box center [150, 188] width 23 height 23
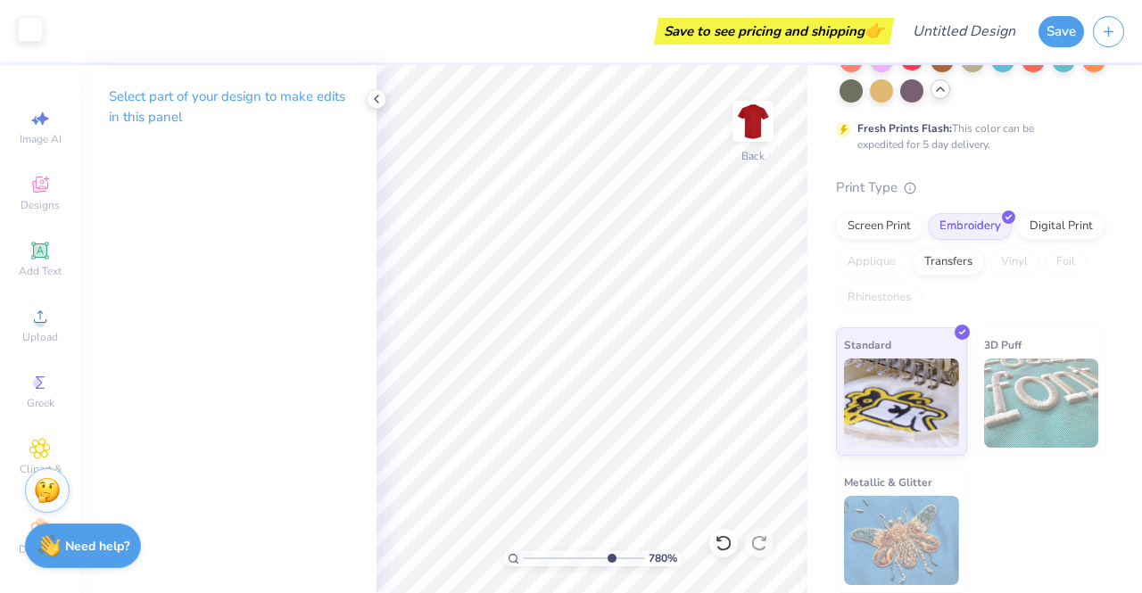
click at [31, 26] on div at bounding box center [30, 29] width 25 height 25
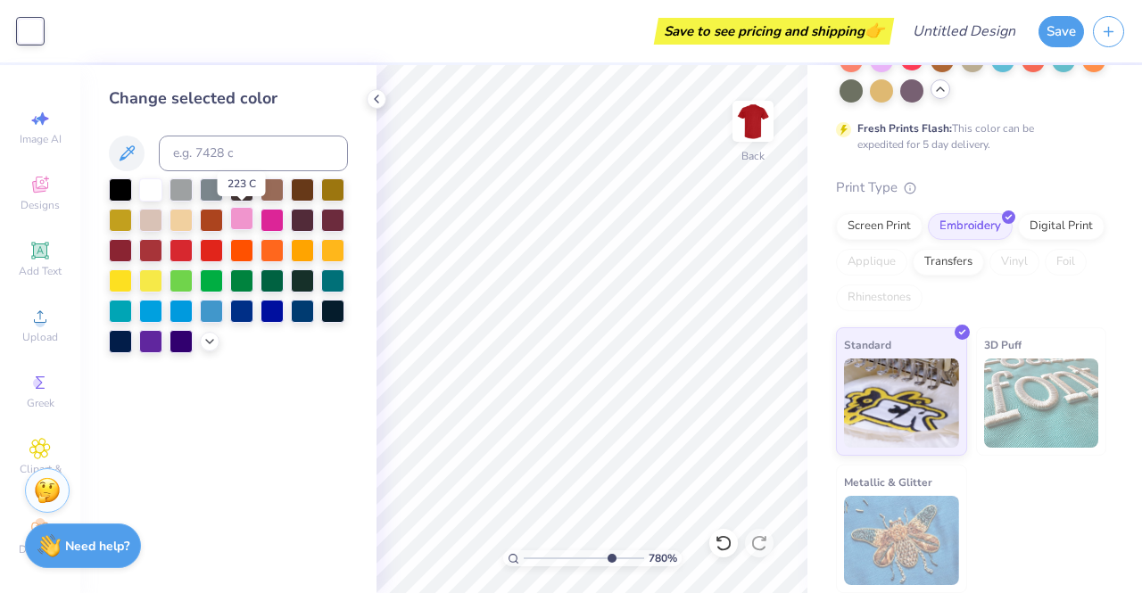
click at [243, 222] on div at bounding box center [241, 218] width 23 height 23
click at [214, 153] on input at bounding box center [253, 154] width 189 height 36
type input "c"
click at [150, 189] on div at bounding box center [150, 188] width 23 height 23
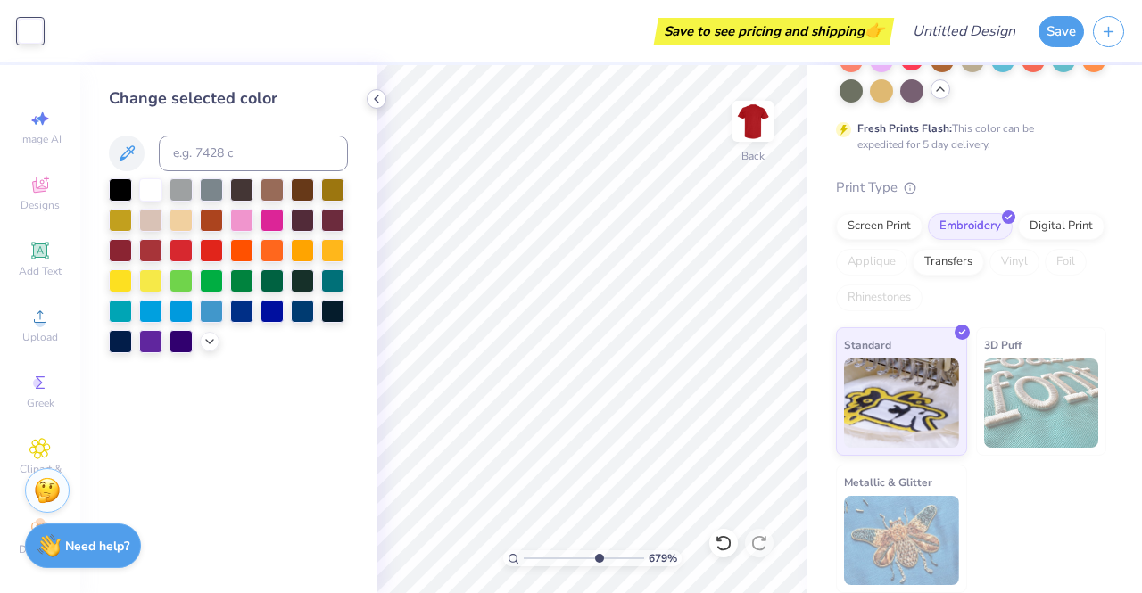
click at [379, 98] on icon at bounding box center [376, 99] width 14 height 14
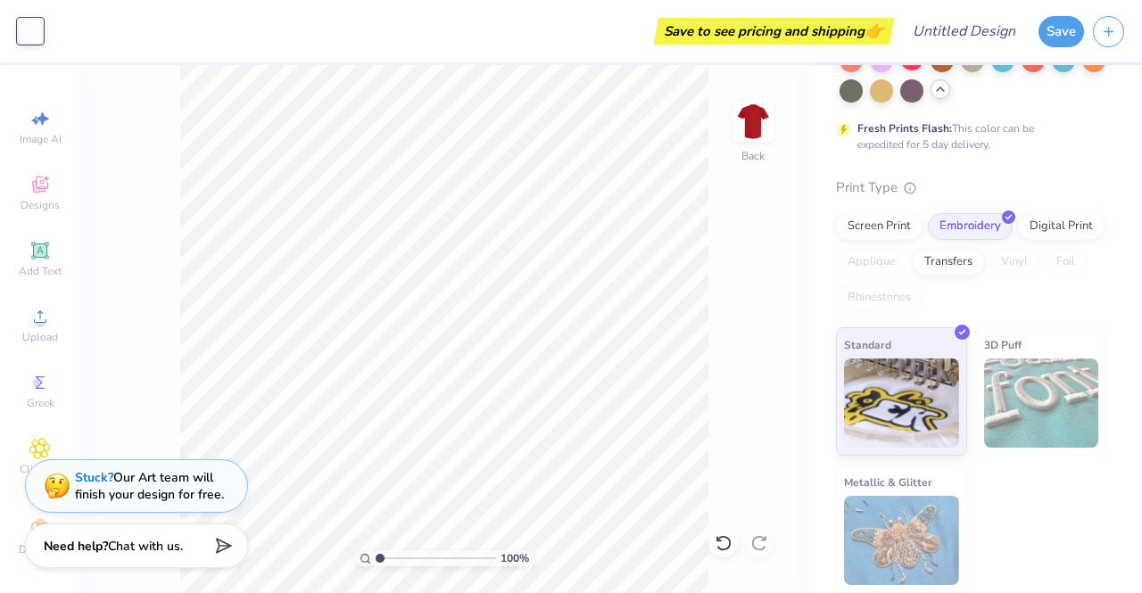
drag, startPoint x: 452, startPoint y: 557, endPoint x: 380, endPoint y: 549, distance: 71.8
type input "1.04"
click at [380, 551] on input "range" at bounding box center [436, 559] width 120 height 16
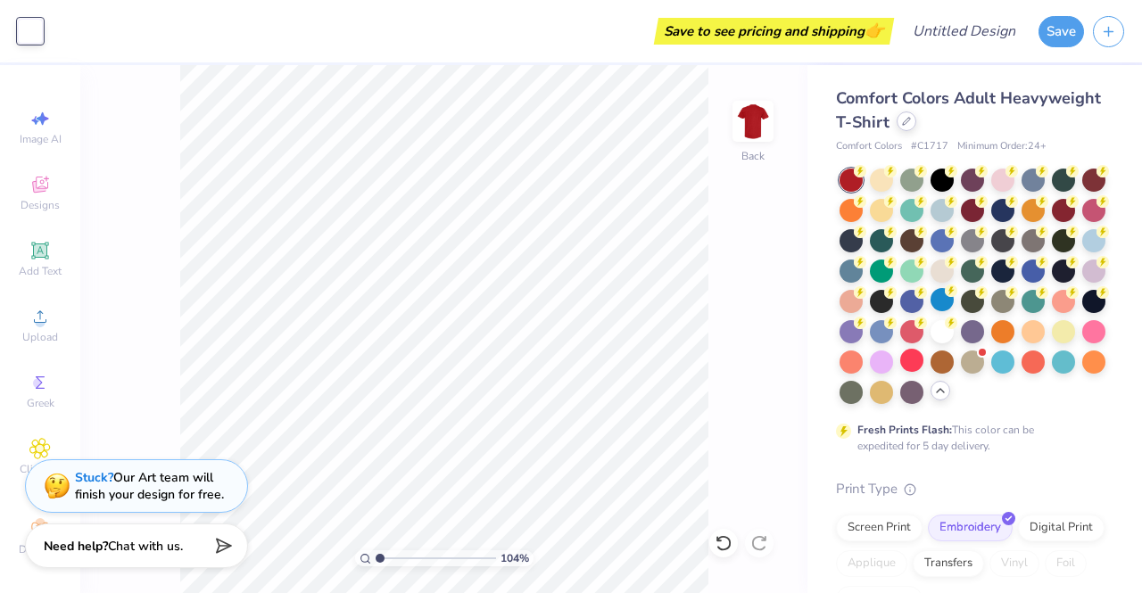
click at [917, 127] on div at bounding box center [907, 122] width 20 height 20
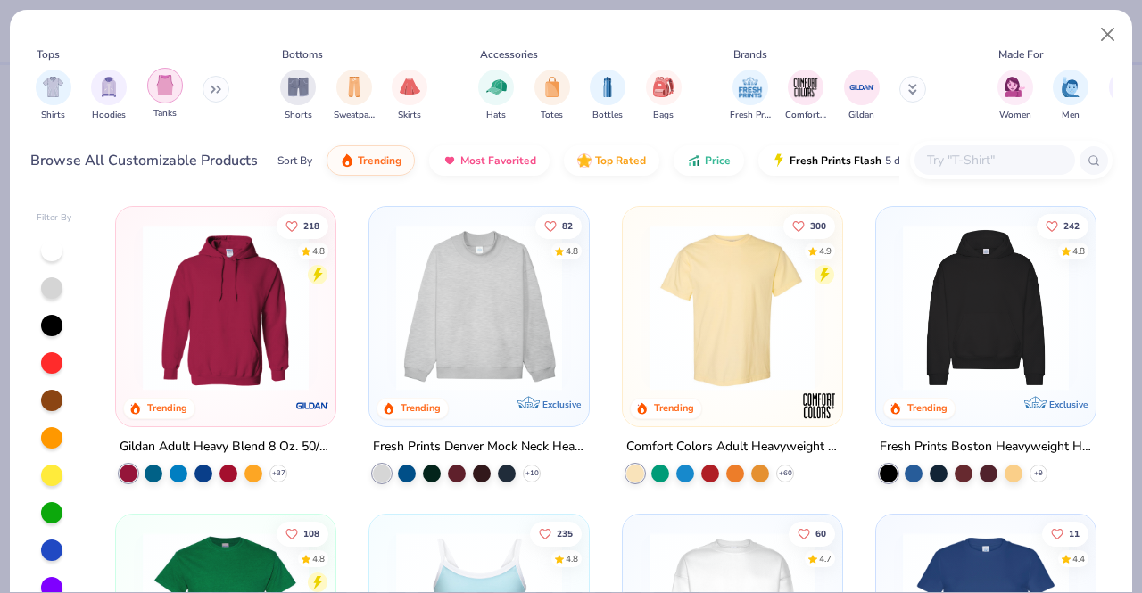
click at [163, 92] on img "filter for Tanks" at bounding box center [165, 85] width 20 height 21
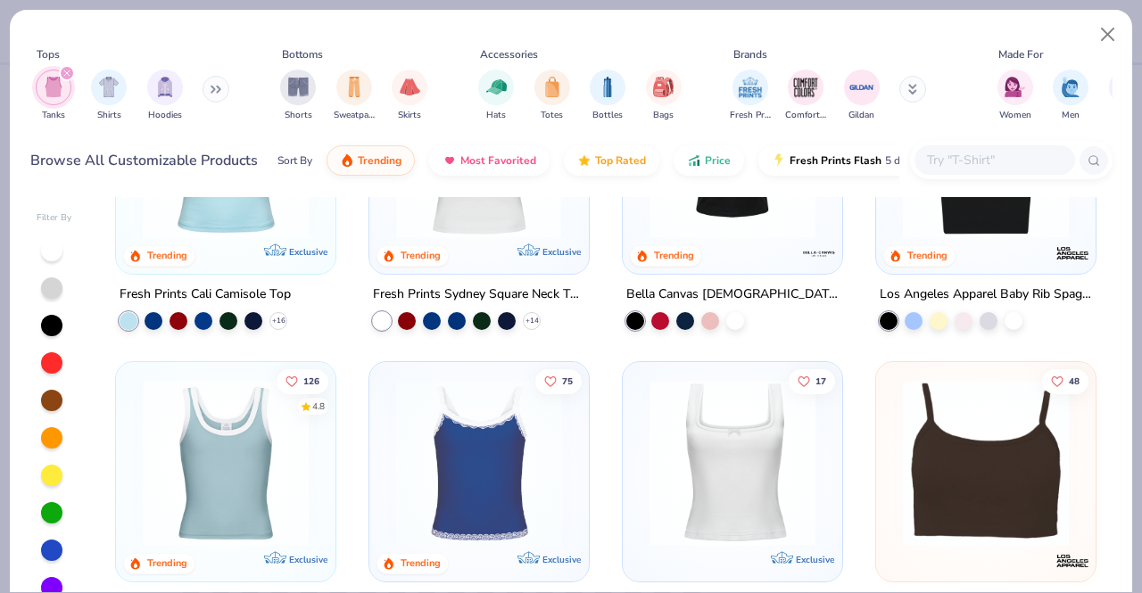
scroll to position [166, 0]
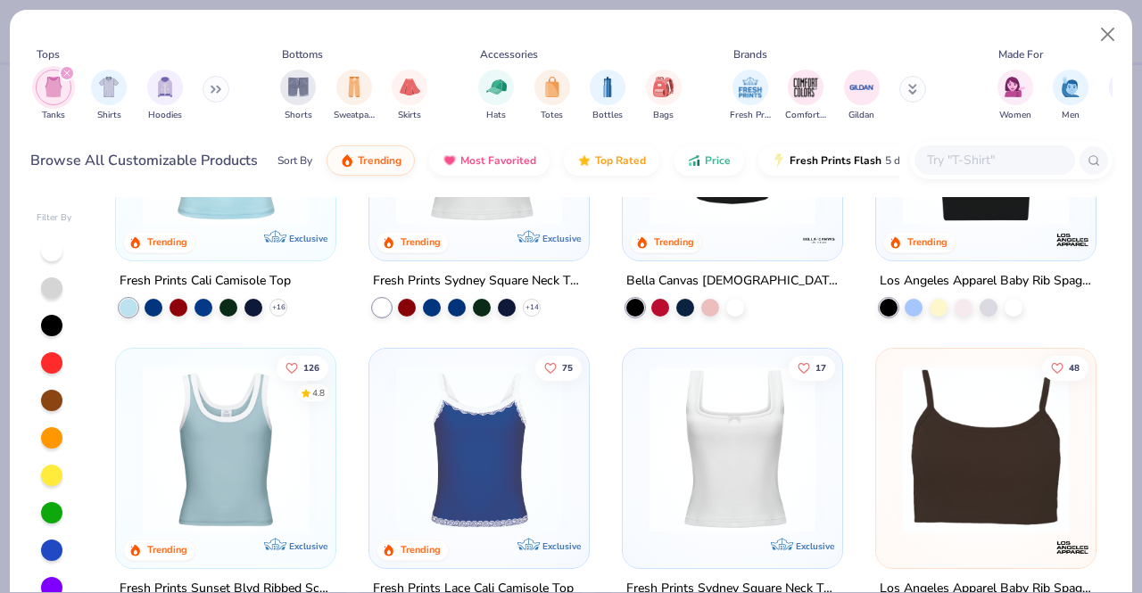
click at [728, 475] on img at bounding box center [733, 450] width 184 height 166
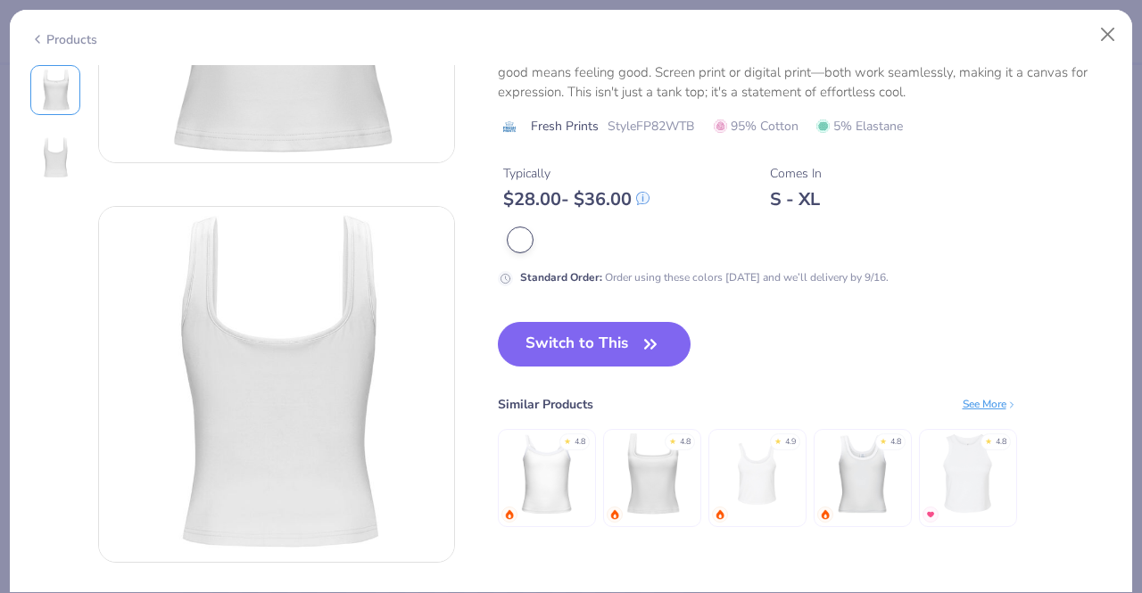
scroll to position [288, 0]
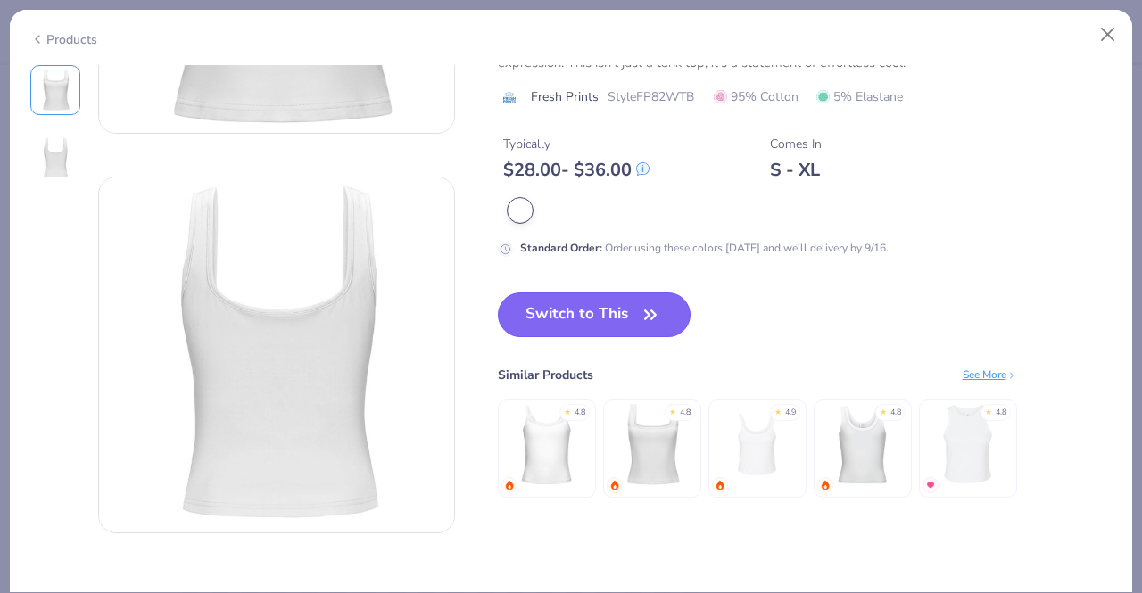
click at [611, 323] on button "Switch to This" at bounding box center [595, 315] width 194 height 45
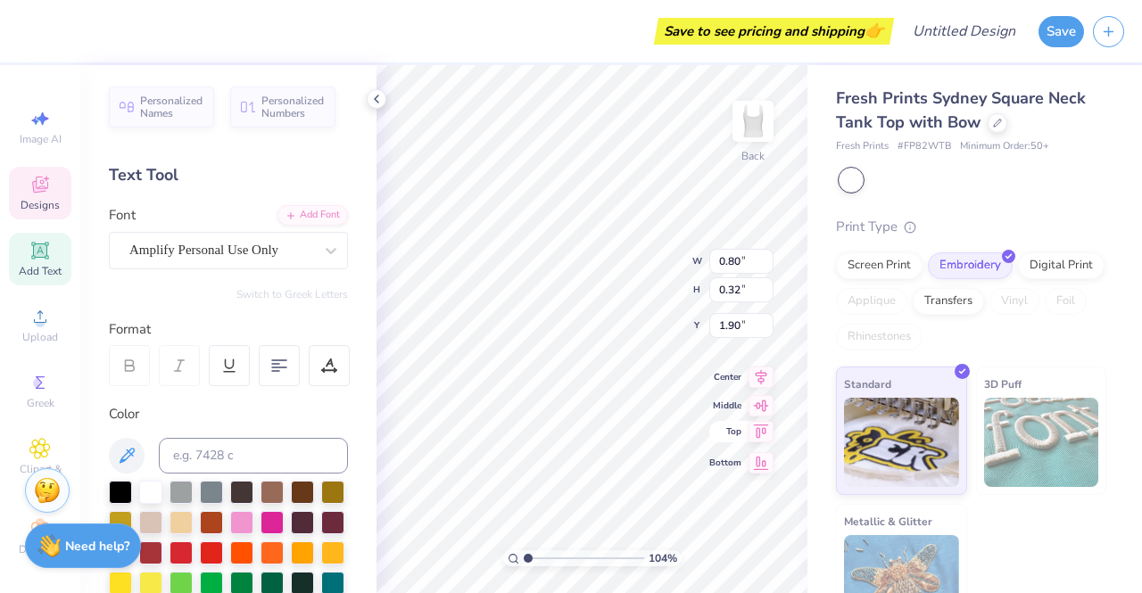
click at [765, 444] on div "104 % Back W 0.80 0.80 " H 0.32 0.32 " Y 1.90 1.90 " Center Middle Top Bottom" at bounding box center [592, 329] width 431 height 528
click at [23, 37] on div at bounding box center [30, 29] width 25 height 25
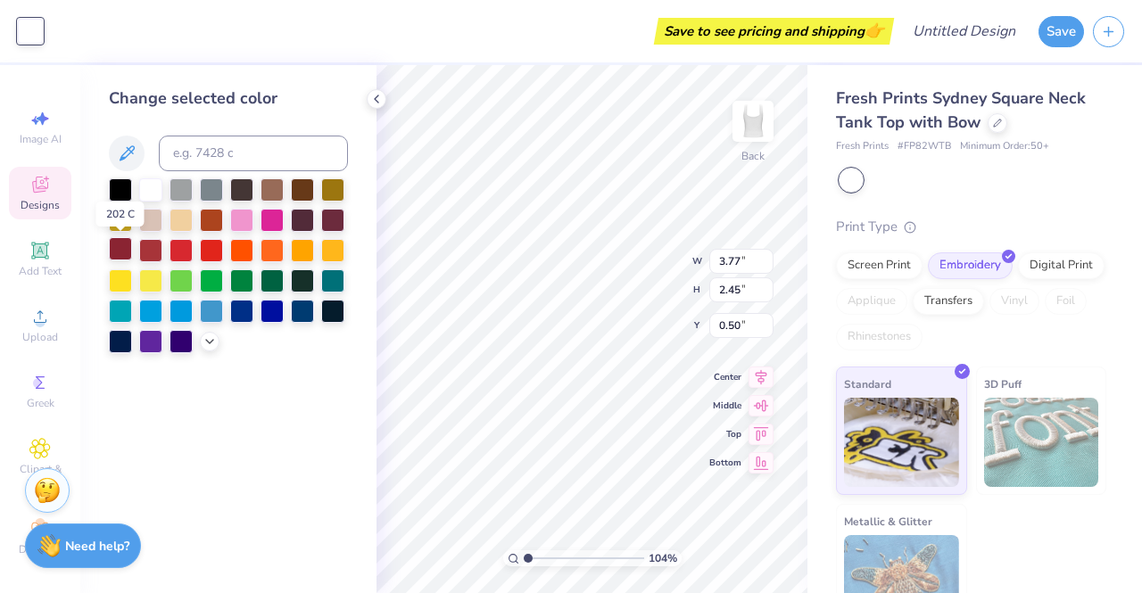
click at [120, 253] on div at bounding box center [120, 248] width 23 height 23
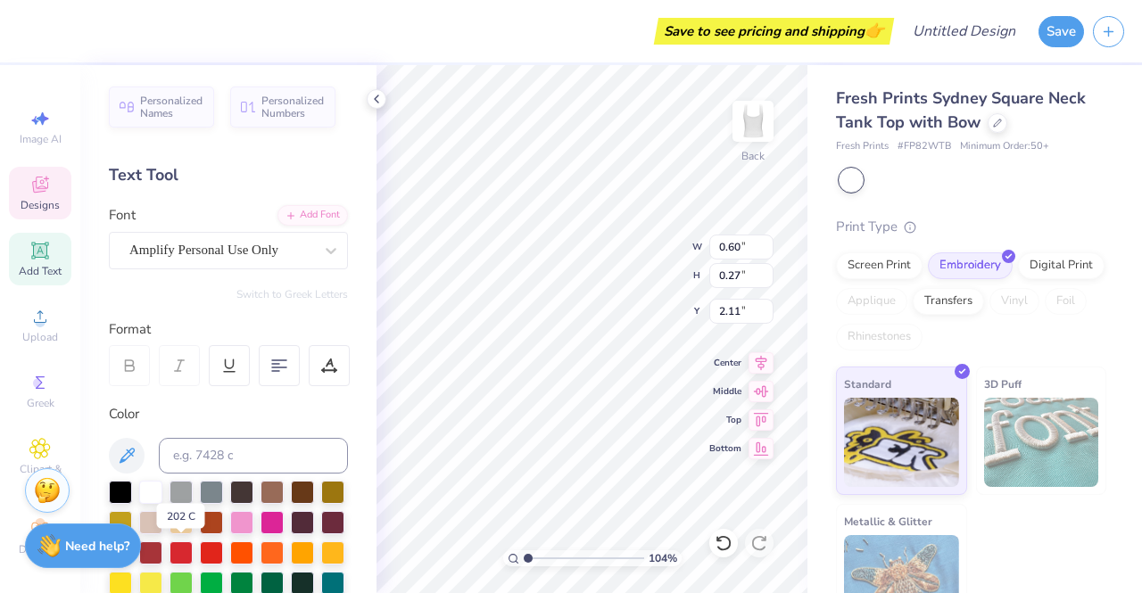
click at [132, 545] on div at bounding box center [120, 551] width 23 height 23
type input "0.54"
type input "0.26"
type input "1.62"
click at [132, 540] on div at bounding box center [120, 551] width 23 height 23
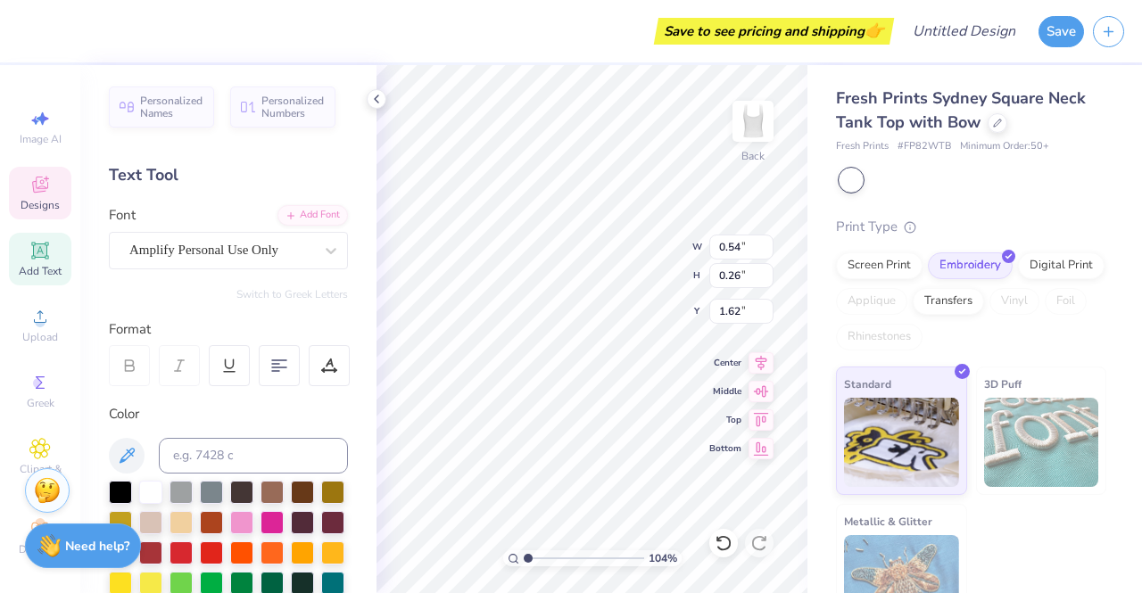
type input "0.60"
type input "0.27"
type input "2.11"
type input "0.49"
type input "0.25"
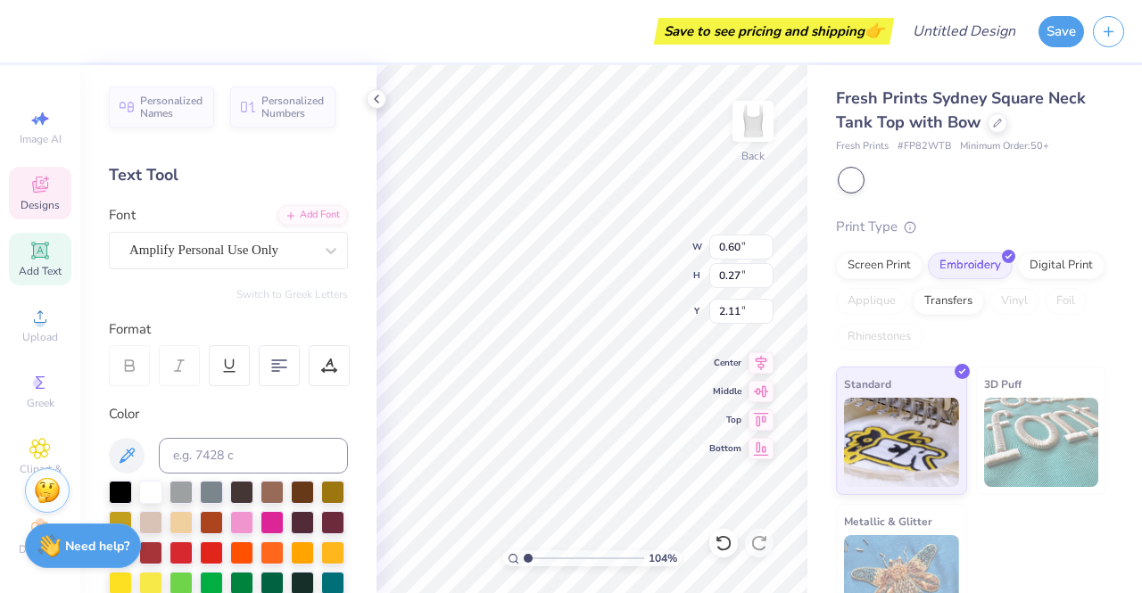
type input "1.87"
click at [132, 552] on div at bounding box center [120, 551] width 23 height 23
type input "0.80"
type input "0.32"
type input "1.90"
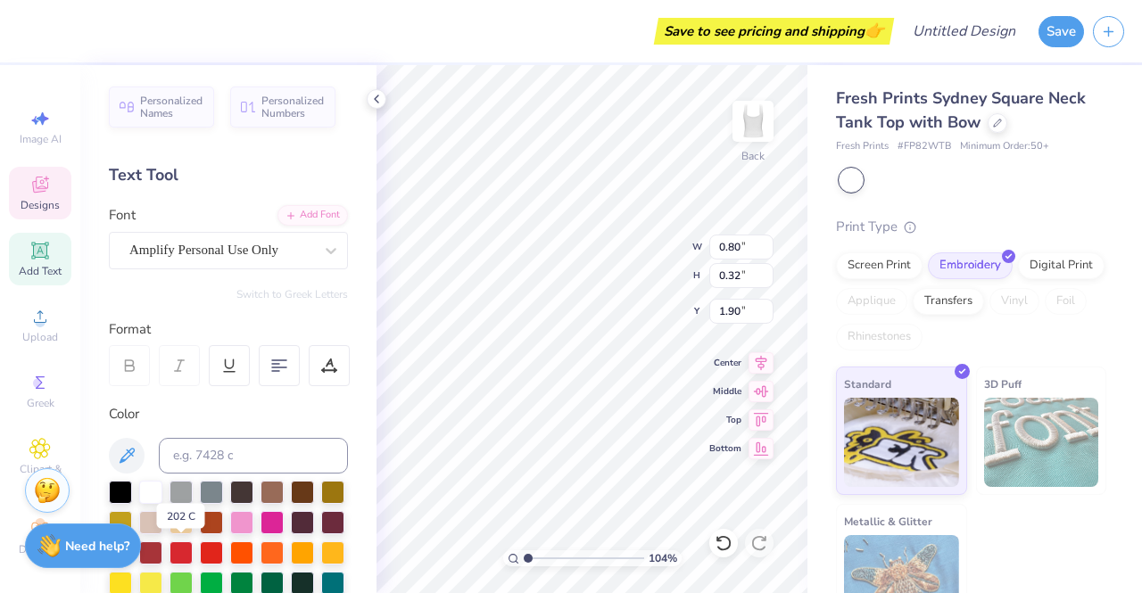
click at [132, 553] on div at bounding box center [120, 551] width 23 height 23
type input "1.18"
type input "0.40"
type input "1.67"
click at [132, 549] on div at bounding box center [120, 551] width 23 height 23
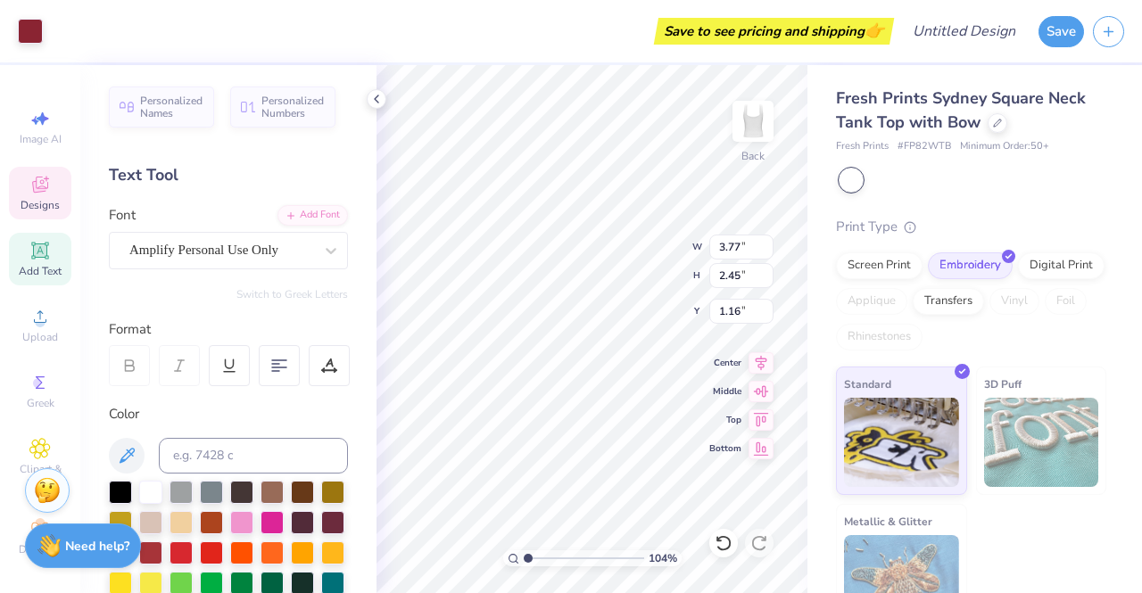
type input "1.16"
type input "0.49"
type input "0.25"
type input "1.87"
click at [375, 99] on polyline at bounding box center [377, 98] width 4 height 7
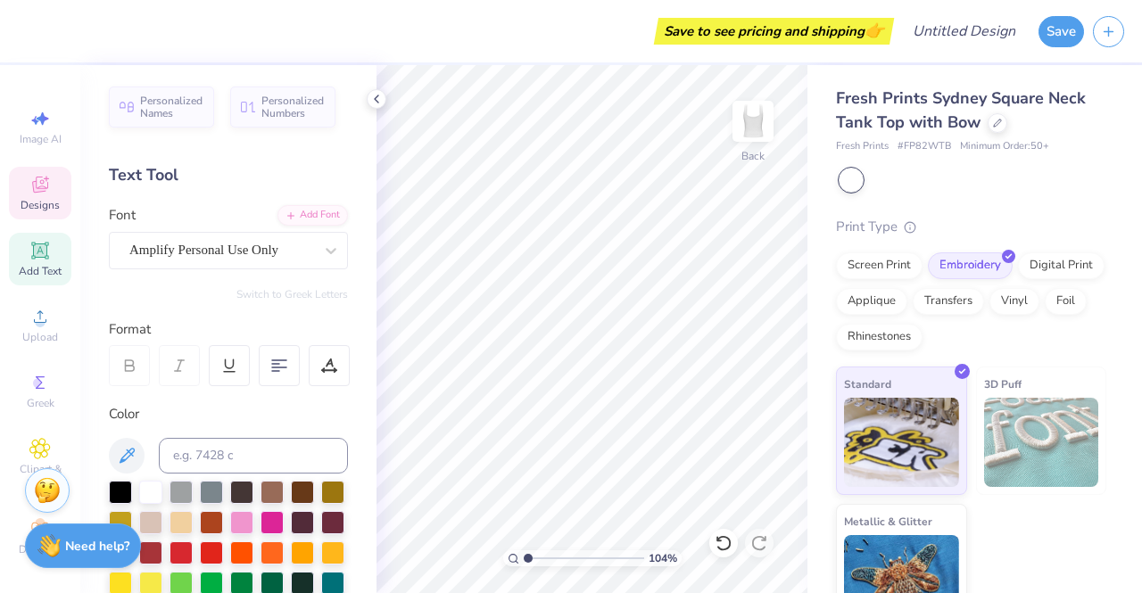
click at [46, 187] on div "Designs" at bounding box center [40, 193] width 62 height 53
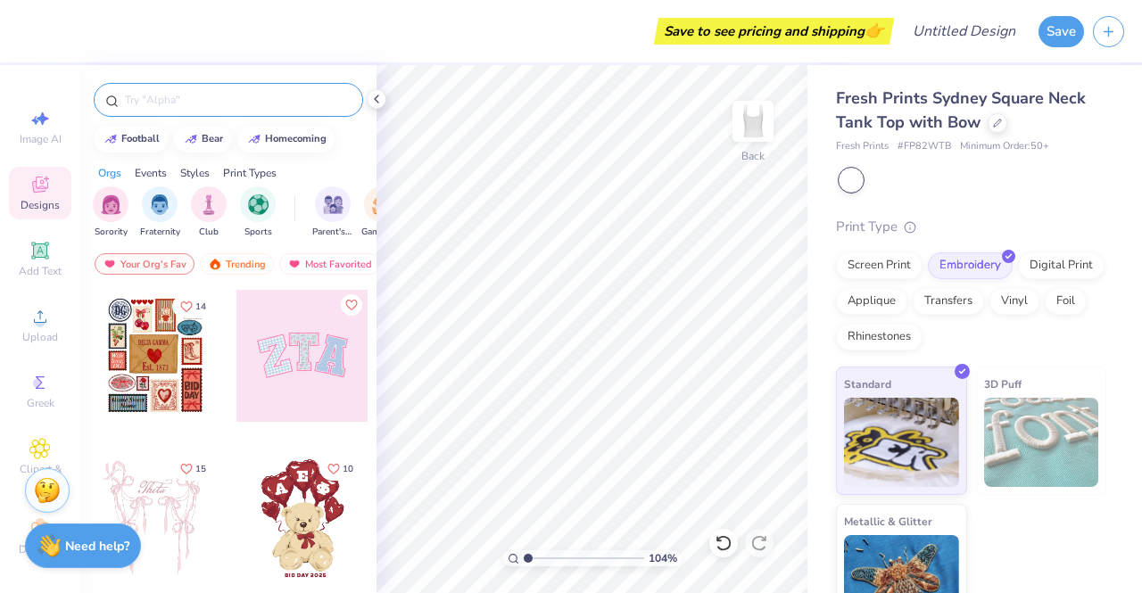
click at [139, 105] on input "text" at bounding box center [237, 100] width 228 height 18
type input "heart"
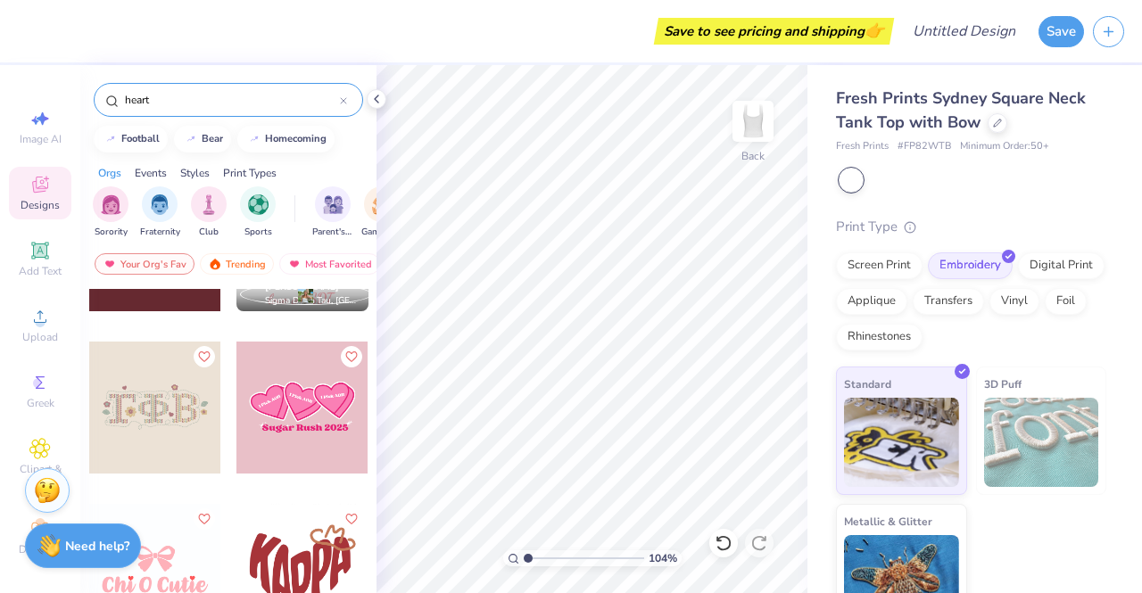
scroll to position [7583, 0]
click at [287, 405] on div at bounding box center [303, 407] width 132 height 132
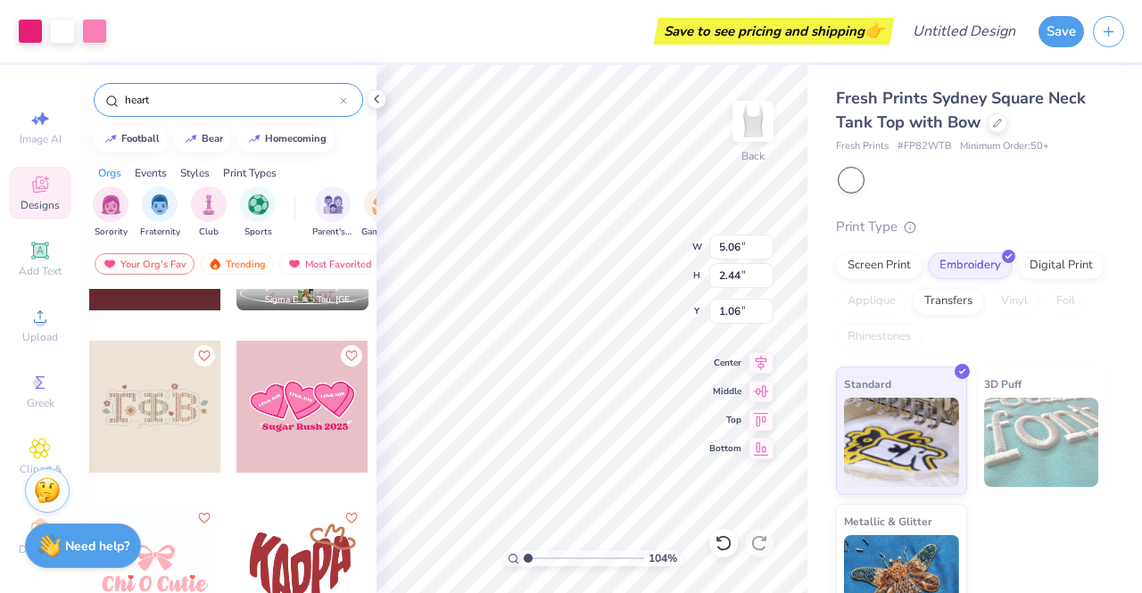
type input "1.06"
click at [99, 30] on div at bounding box center [94, 29] width 25 height 25
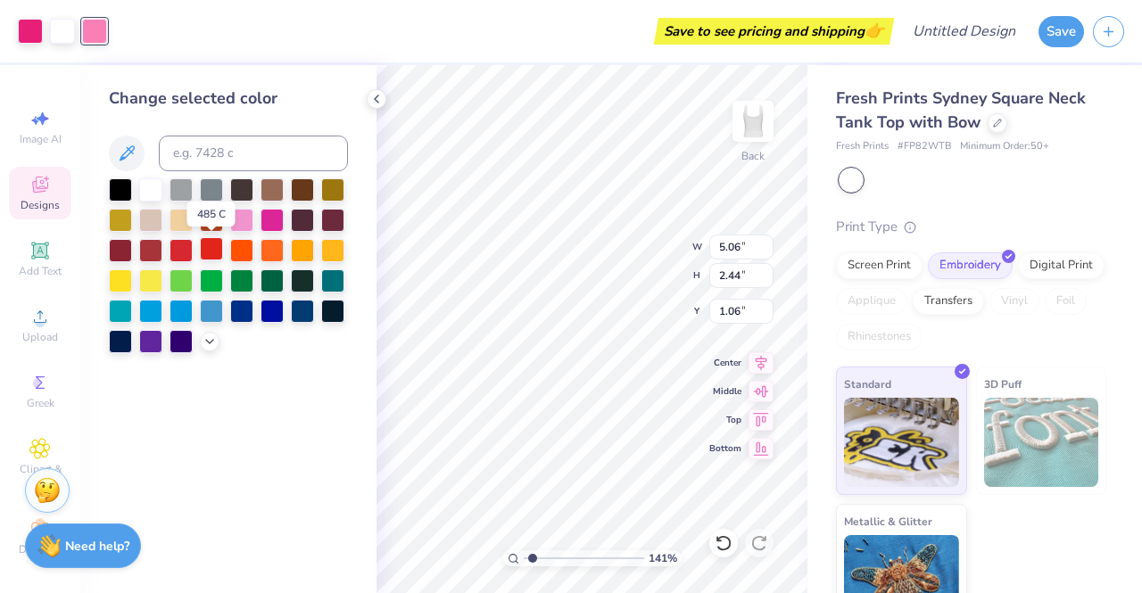
click at [212, 252] on div at bounding box center [211, 248] width 23 height 23
click at [32, 35] on div at bounding box center [30, 29] width 25 height 25
click at [126, 249] on div at bounding box center [120, 248] width 23 height 23
type input "1.89"
click at [538, 552] on input "range" at bounding box center [584, 559] width 120 height 16
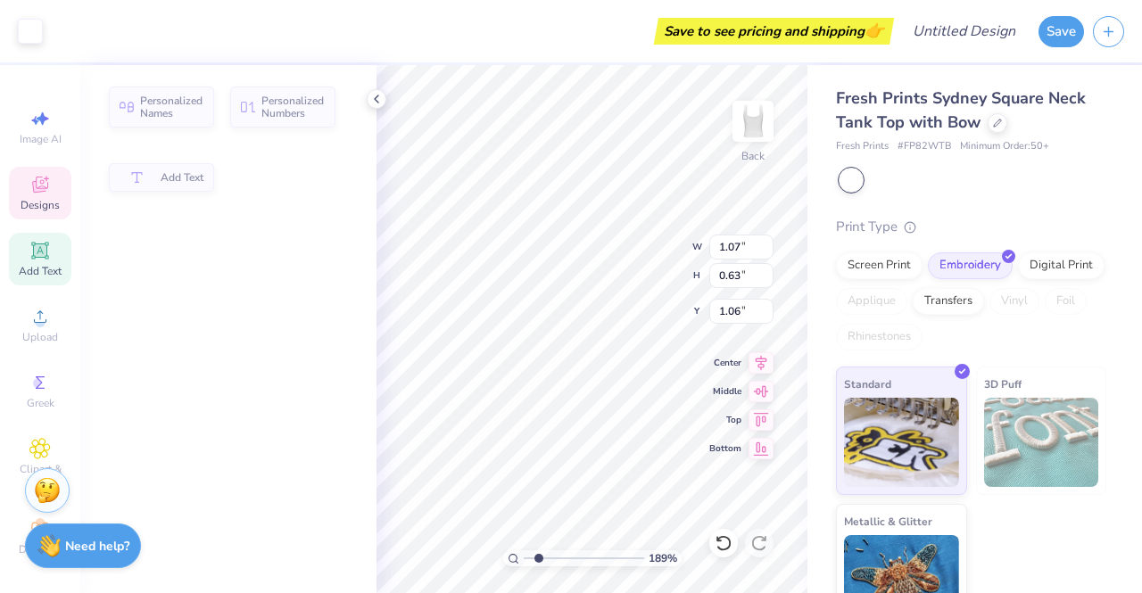
type input "1.07"
type input "0.63"
type input "1.69"
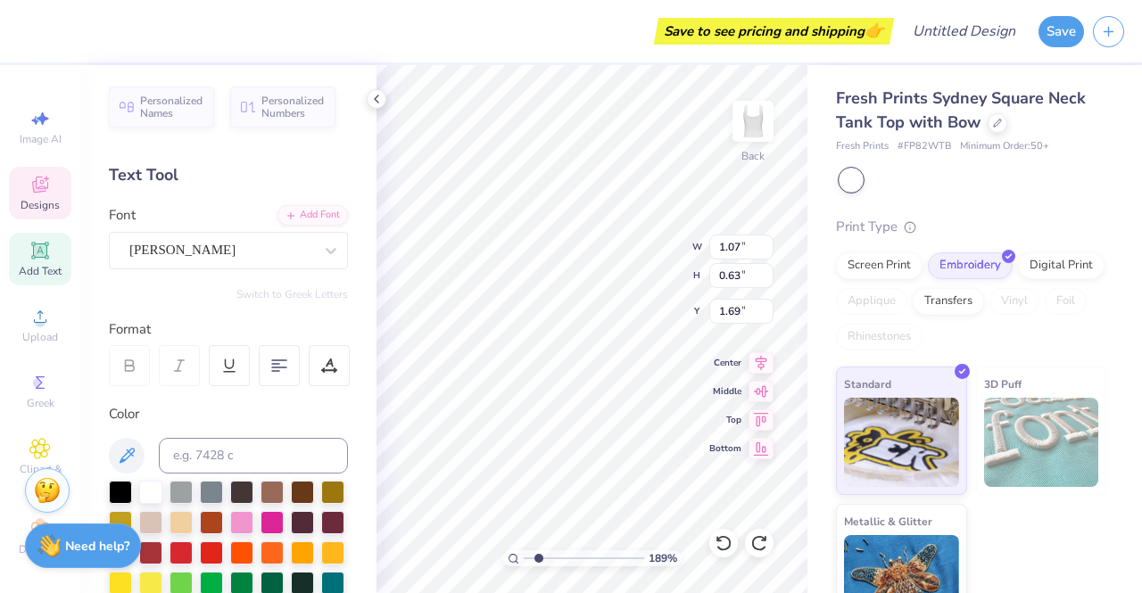
scroll to position [14, 4]
type textarea "I"
type textarea "Alpha"
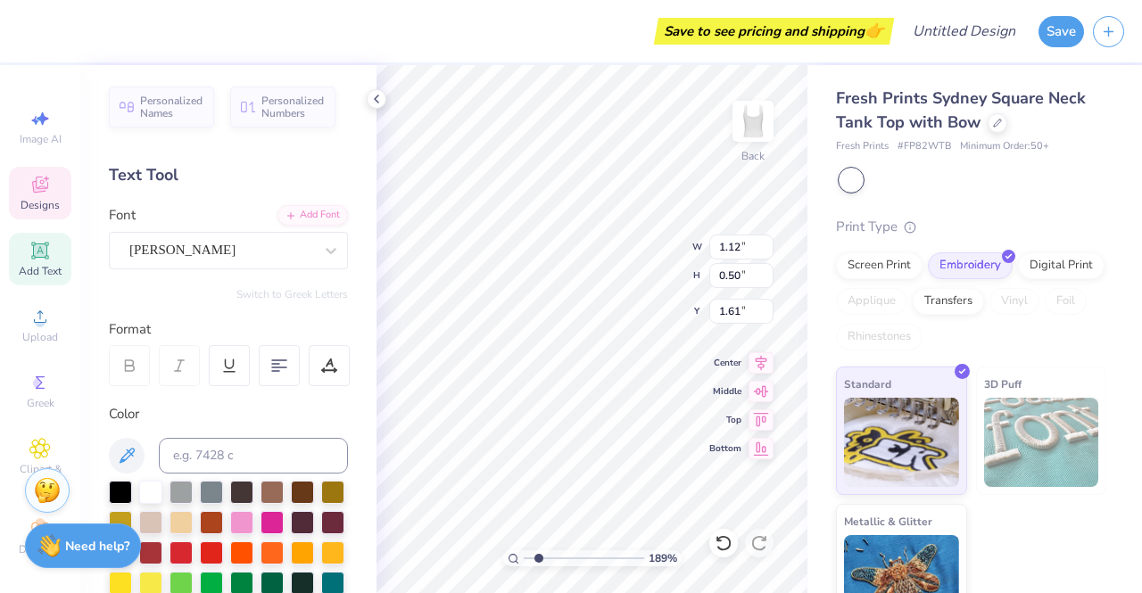
type input "1.12"
type input "0.50"
type input "1.61"
type textarea "I"
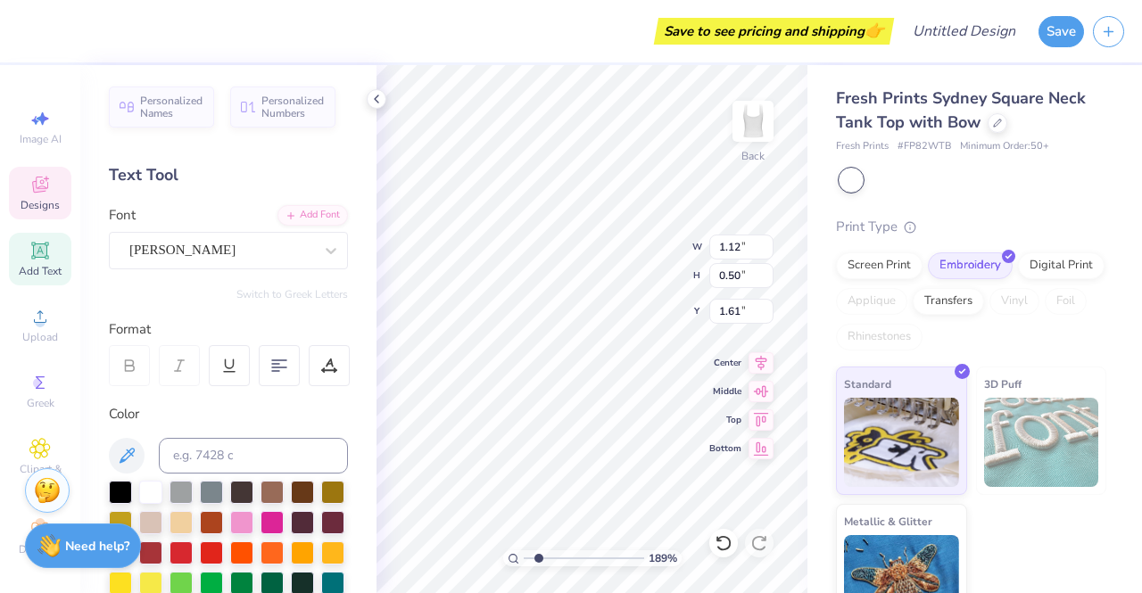
type textarea "Sigma"
type input "1.15"
type input "0.28"
type input "1.62"
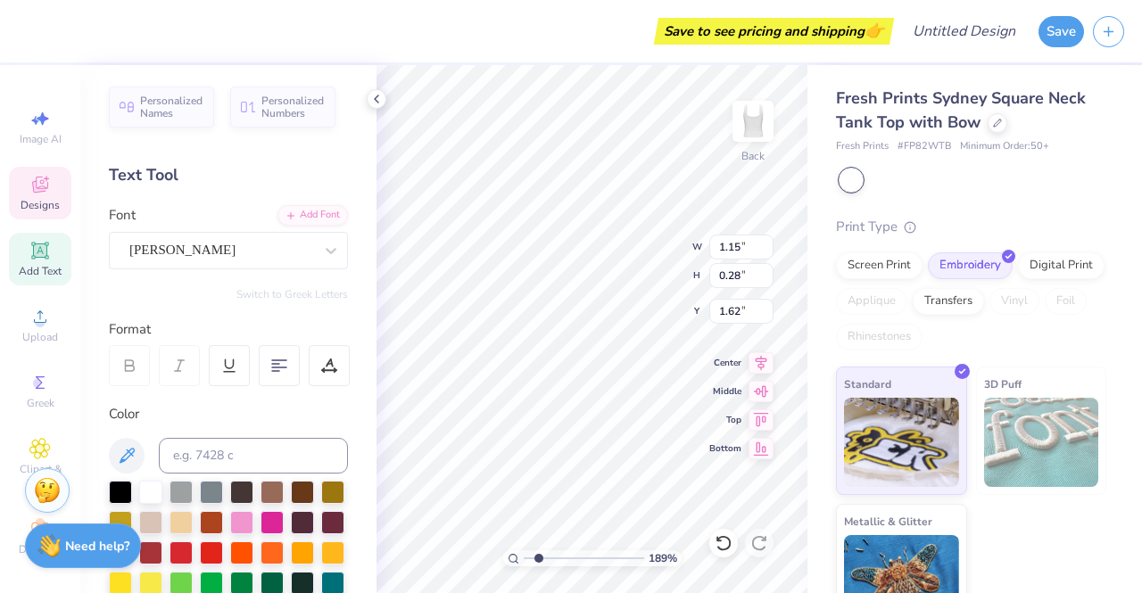
scroll to position [14, 2]
type textarea "I"
type textarea "Kappa"
type input "4.12"
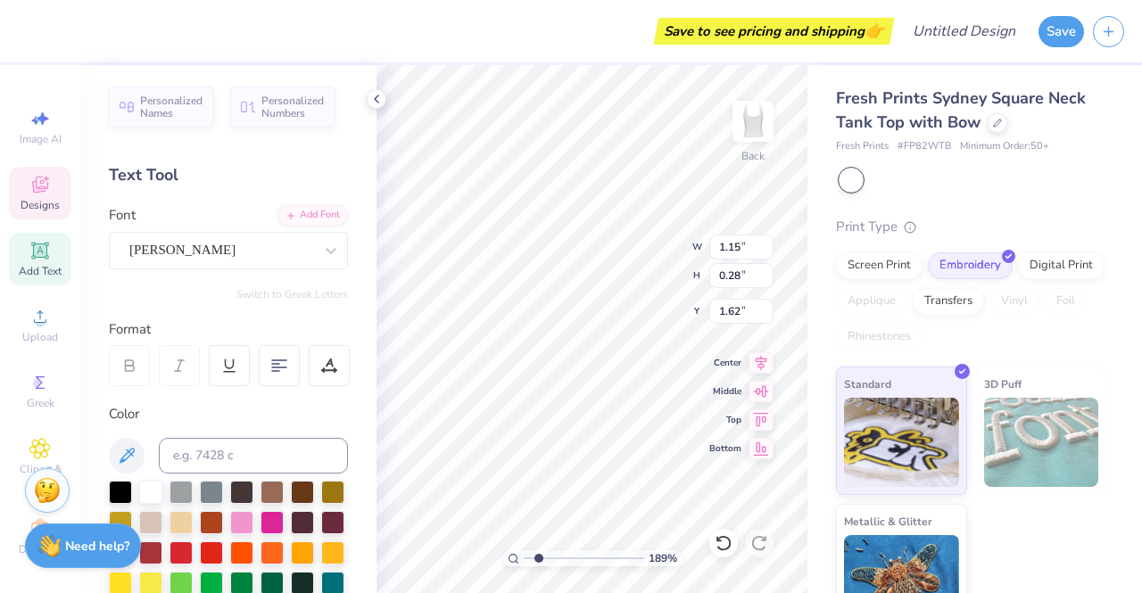
type input "0.40"
type input "3.10"
